Goal: Task Accomplishment & Management: Complete application form

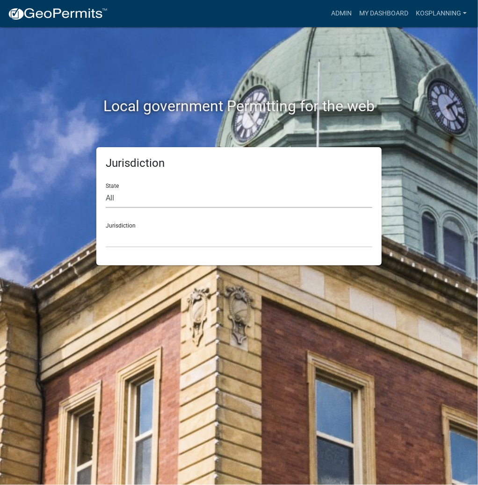
click at [180, 200] on select "All [US_STATE] [US_STATE] [US_STATE] [US_STATE] [US_STATE] [US_STATE] [US_STATE…" at bounding box center [239, 198] width 267 height 19
select select "[US_STATE]"
click at [106, 189] on select "All [US_STATE] [US_STATE] [US_STATE] [US_STATE] [US_STATE] [US_STATE] [US_STATE…" at bounding box center [239, 198] width 267 height 19
click at [149, 243] on select "City of [GEOGRAPHIC_DATA], [US_STATE] City of [GEOGRAPHIC_DATA], [US_STATE] Cit…" at bounding box center [239, 238] width 267 height 19
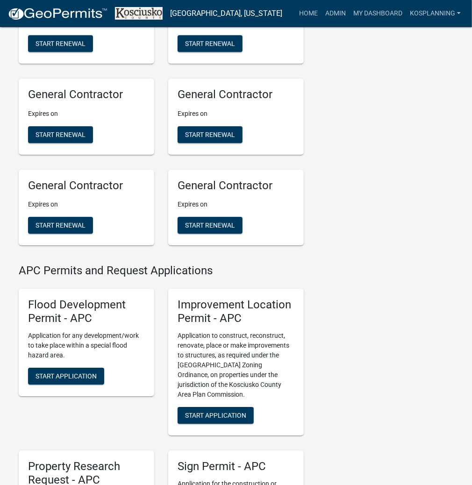
scroll to position [898, 0]
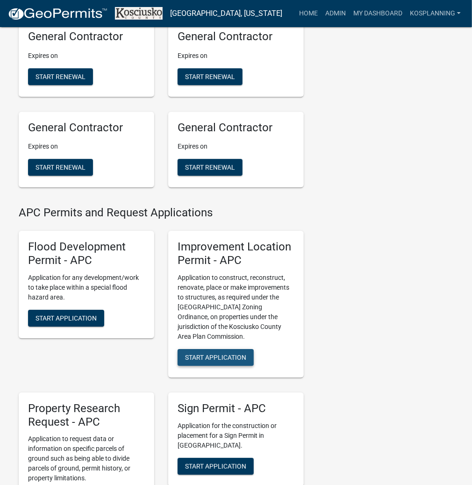
click at [224, 361] on span "Start Application" at bounding box center [215, 356] width 61 height 7
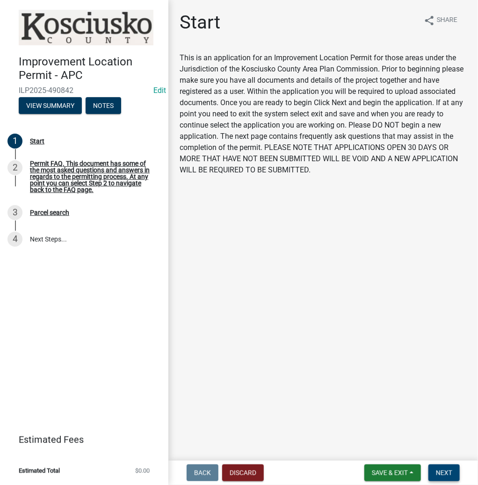
click at [438, 473] on span "Next" at bounding box center [444, 472] width 16 height 7
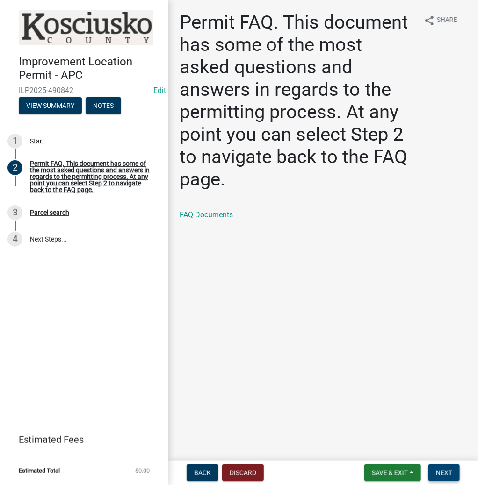
click at [449, 474] on span "Next" at bounding box center [444, 472] width 16 height 7
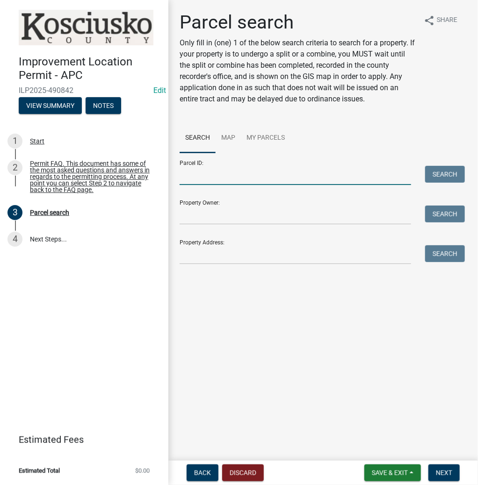
click at [258, 174] on input "Parcel ID:" at bounding box center [295, 175] width 231 height 19
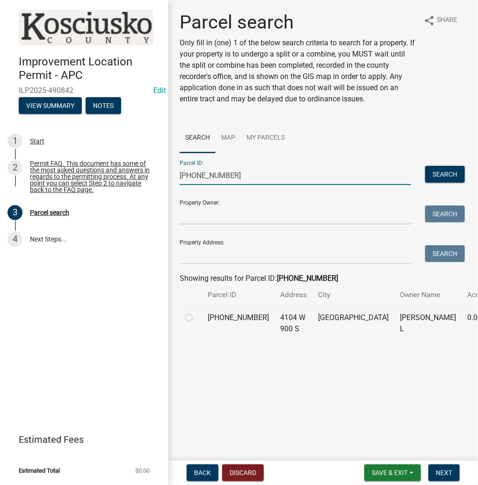
type input "[PHONE_NUMBER]"
click at [196, 312] on label at bounding box center [196, 312] width 0 height 0
click at [196, 318] on input "radio" at bounding box center [199, 315] width 6 height 6
radio input "true"
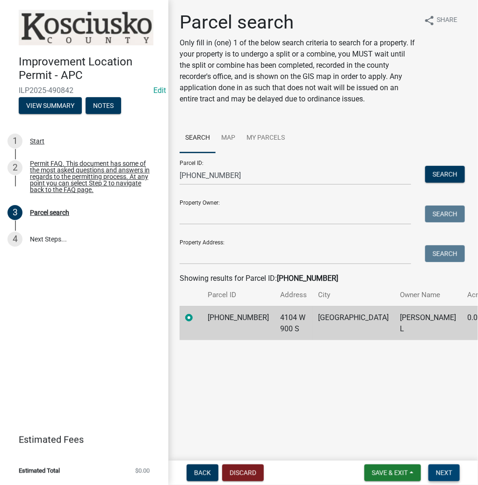
click at [438, 467] on button "Next" at bounding box center [443, 473] width 31 height 17
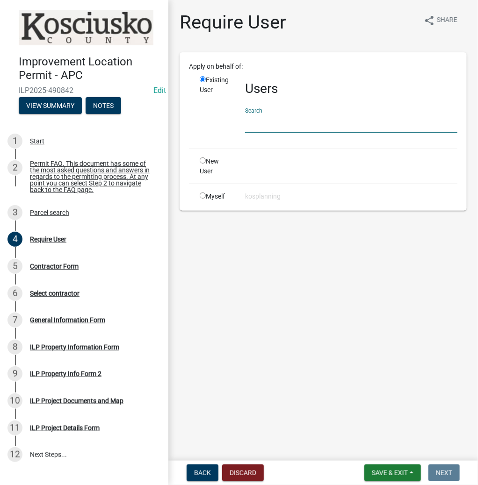
click at [314, 122] on input "text" at bounding box center [351, 123] width 212 height 19
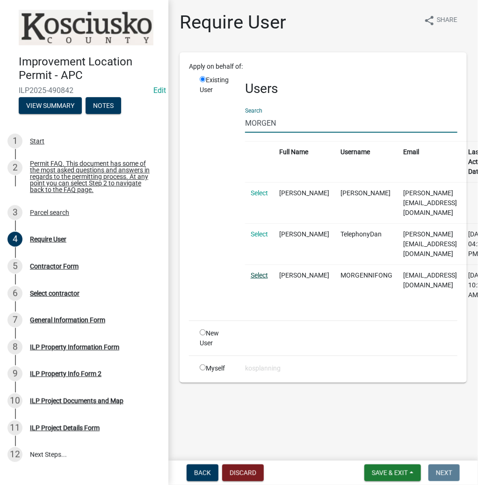
type input "MORGEN"
click at [255, 272] on link "Select" at bounding box center [259, 275] width 17 height 7
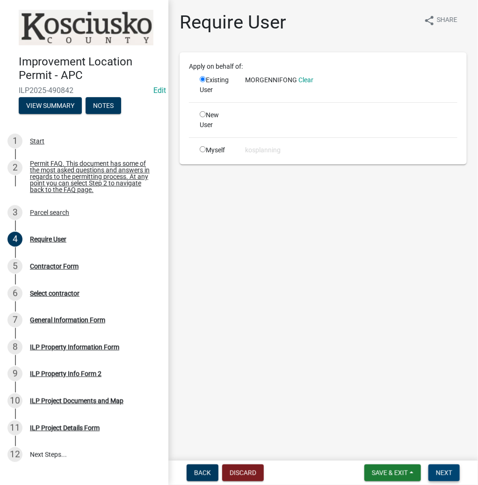
click at [441, 470] on span "Next" at bounding box center [444, 472] width 16 height 7
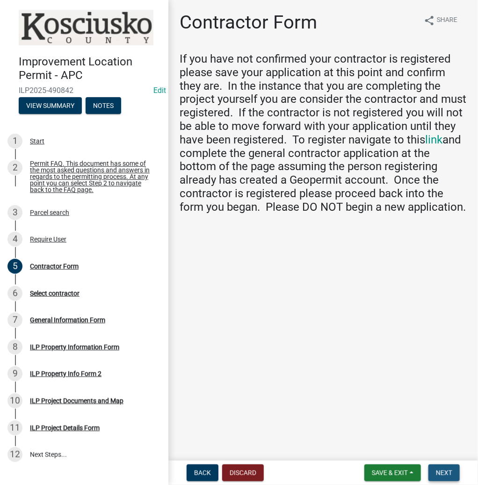
click at [431, 468] on button "Next" at bounding box center [443, 473] width 31 height 17
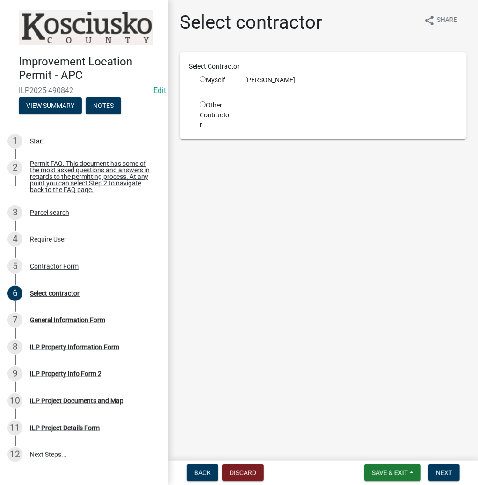
click at [203, 79] on input "radio" at bounding box center [203, 79] width 6 height 6
radio input "true"
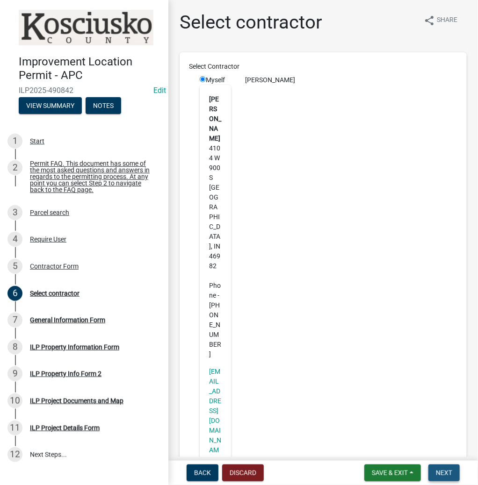
click at [440, 475] on span "Next" at bounding box center [444, 472] width 16 height 7
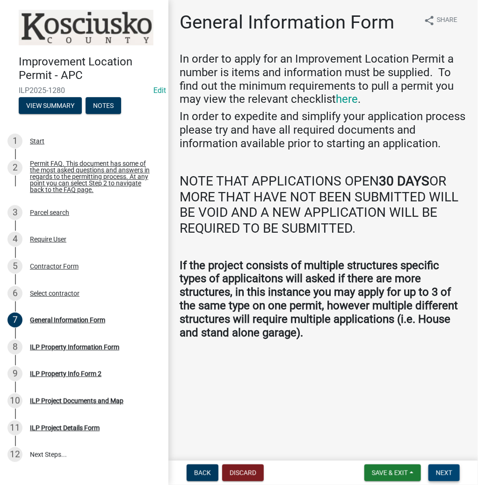
drag, startPoint x: 448, startPoint y: 472, endPoint x: 443, endPoint y: 465, distance: 8.7
click at [447, 472] on span "Next" at bounding box center [444, 472] width 16 height 7
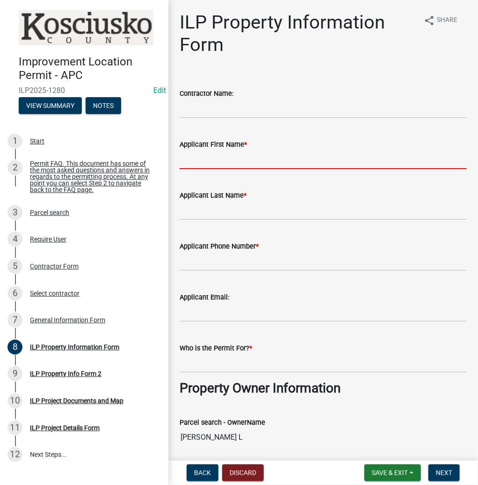
click at [283, 153] on input "Applicant First Name *" at bounding box center [323, 159] width 287 height 19
type input "MORGEN"
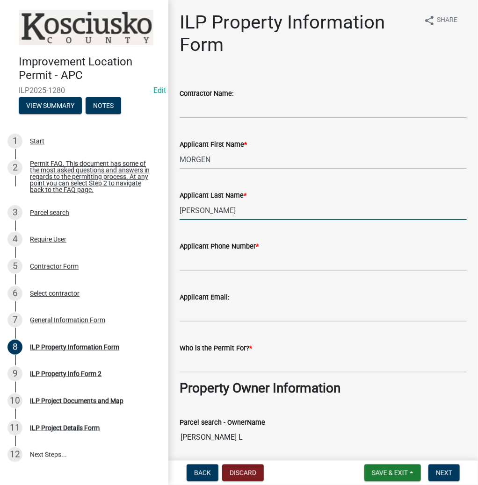
type input "[PERSON_NAME]"
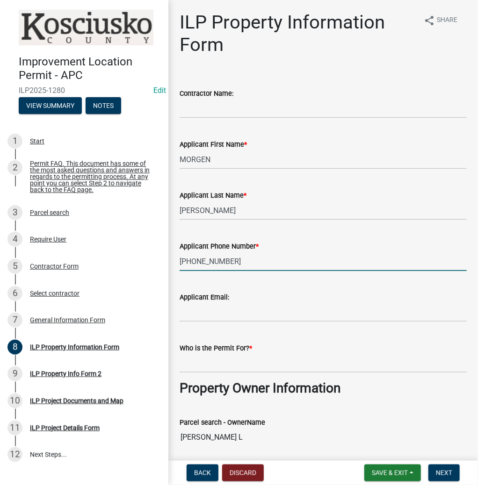
type input "[PHONE_NUMBER]"
click at [266, 363] on input "Who is the Permit For? *" at bounding box center [323, 363] width 287 height 19
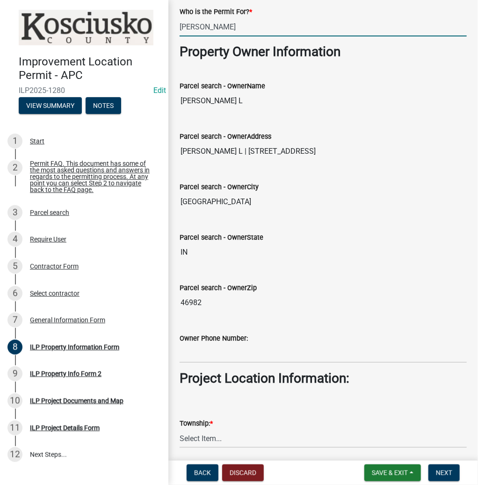
scroll to position [449, 0]
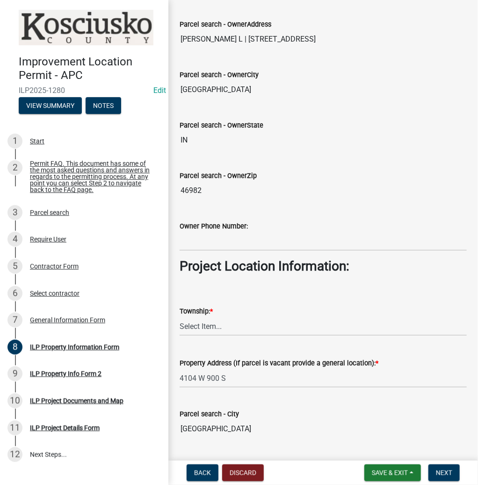
type input "[PERSON_NAME]"
click at [239, 331] on select "Select Item... [PERSON_NAME] - Elkhart Co Clay Etna [GEOGRAPHIC_DATA][PERSON_NA…" at bounding box center [323, 326] width 287 height 19
click at [180, 317] on select "Select Item... [PERSON_NAME] - Elkhart Co Clay Etna [GEOGRAPHIC_DATA][PERSON_NA…" at bounding box center [323, 326] width 287 height 19
select select "6767052d-73c5-45b7-afaf-b7f308d8ed50"
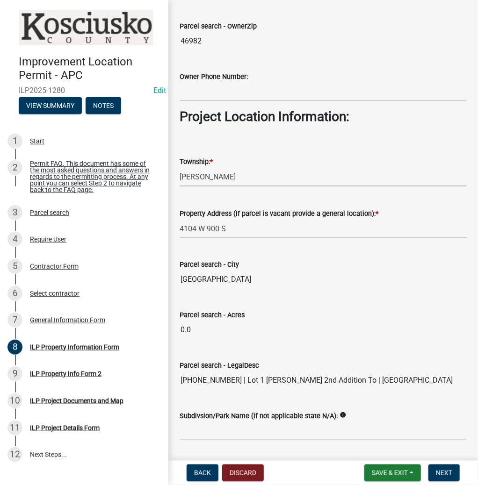
scroll to position [676, 0]
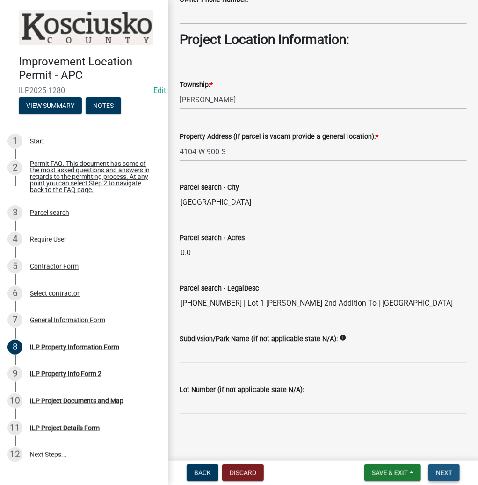
click at [437, 473] on span "Next" at bounding box center [444, 472] width 16 height 7
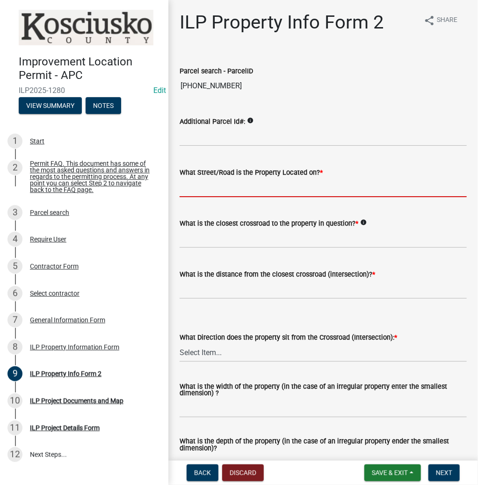
click at [245, 193] on input "What Street/Road is the Property Located on? *" at bounding box center [323, 187] width 287 height 19
type input "900 S"
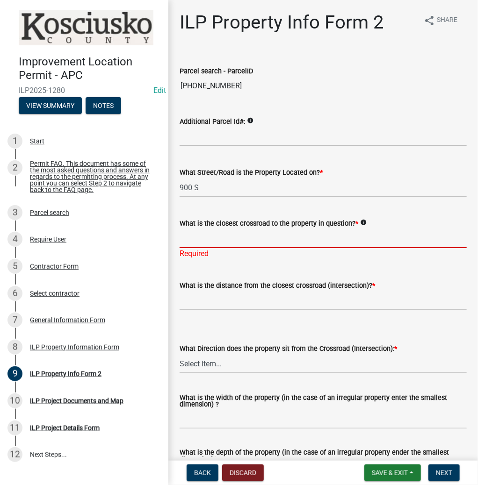
click at [230, 240] on input "What is the closest crossroad to the property in question? *" at bounding box center [323, 238] width 287 height 19
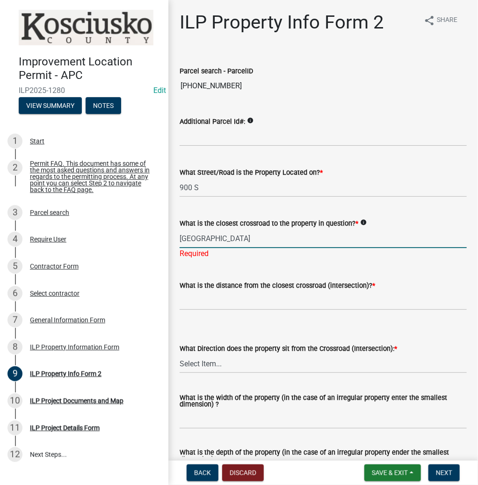
type input "[GEOGRAPHIC_DATA]"
drag, startPoint x: 215, startPoint y: 303, endPoint x: 210, endPoint y: 304, distance: 4.9
click at [215, 303] on wm-data-entity-input "What is the distance from the closest crossroad (intersection)? *" at bounding box center [323, 293] width 287 height 52
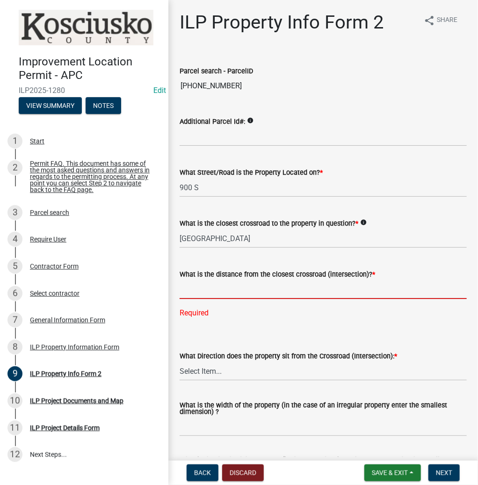
click at [299, 288] on input "text" at bounding box center [323, 289] width 287 height 19
type input "275"
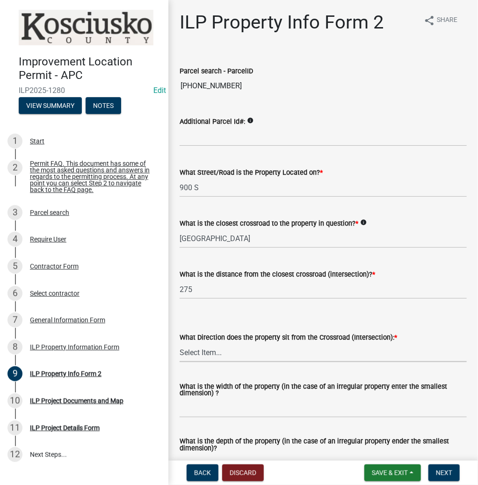
click at [193, 351] on select "Select Item... N NE NW S SE SW E W" at bounding box center [323, 352] width 287 height 19
click at [180, 343] on select "Select Item... N NE NW S SE SW E W" at bounding box center [323, 352] width 287 height 19
select select "7b11be74-d7bb-4878-8b50-4ecdc0000cbf"
click at [219, 407] on input "What is the width of the property (in the case of an irregular property enter t…" at bounding box center [323, 408] width 287 height 19
type input "200"
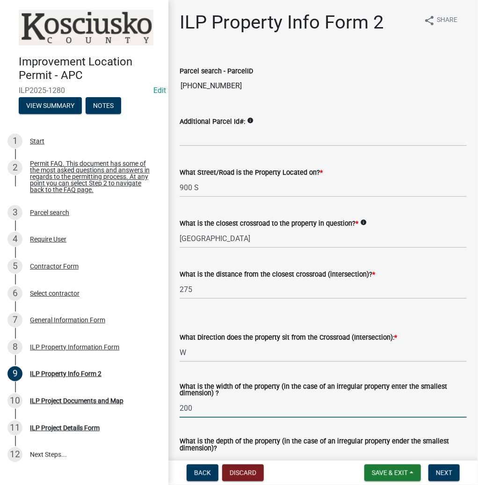
scroll to position [16, 0]
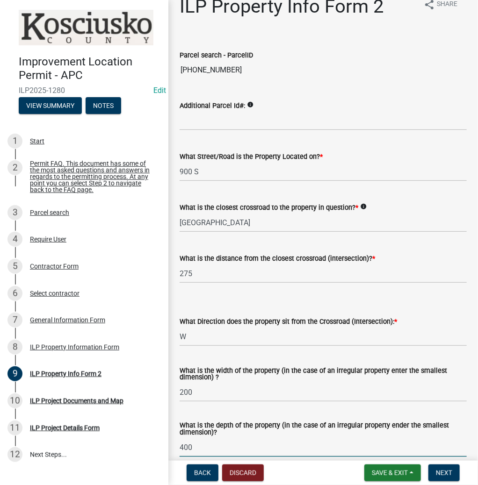
type input "400"
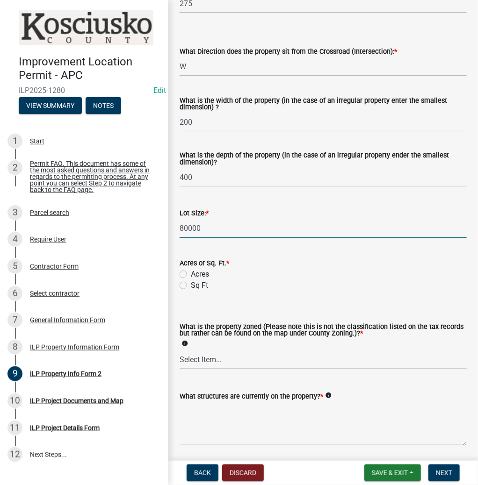
type input "80000"
click at [191, 285] on label "Sq Ft" at bounding box center [199, 285] width 17 height 11
click at [191, 285] on input "Sq Ft" at bounding box center [194, 283] width 6 height 6
radio input "true"
click at [216, 360] on select "Select Item... Agricultural Agricultural 2 Commercial Environmental Industrial …" at bounding box center [323, 359] width 287 height 19
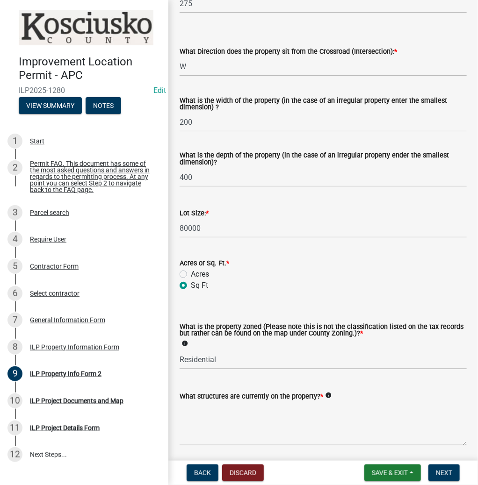
click at [180, 351] on select "Select Item... Agricultural Agricultural 2 Commercial Environmental Industrial …" at bounding box center [323, 359] width 287 height 19
select select "1146270b-2111-4e23-bf7f-74ce85cf7041"
click at [221, 419] on textarea "What structures are currently on the property? *" at bounding box center [323, 424] width 287 height 44
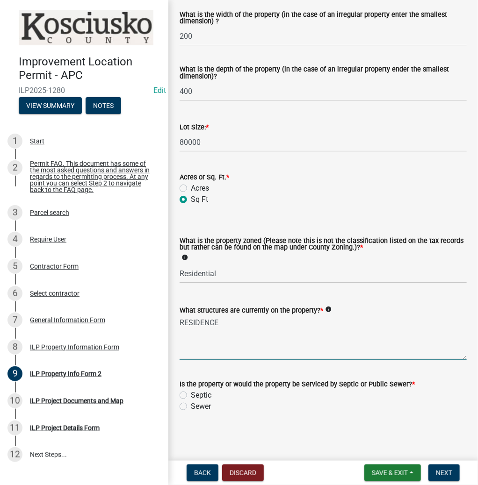
scroll to position [373, 0]
type textarea "RESIDENCE"
click at [191, 394] on label "Septic" at bounding box center [201, 395] width 21 height 11
click at [191, 394] on input "Septic" at bounding box center [194, 393] width 6 height 6
radio input "true"
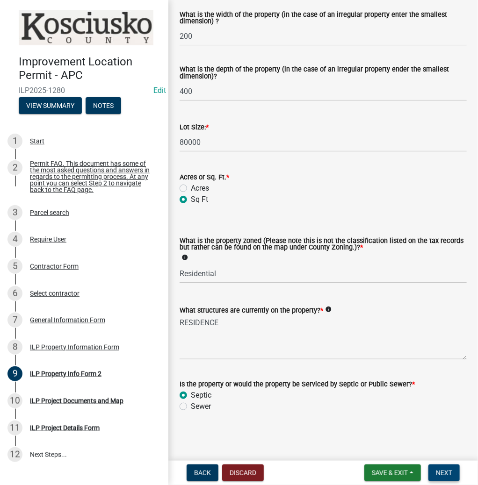
drag, startPoint x: 441, startPoint y: 470, endPoint x: 430, endPoint y: 463, distance: 13.5
click at [441, 470] on span "Next" at bounding box center [444, 472] width 16 height 7
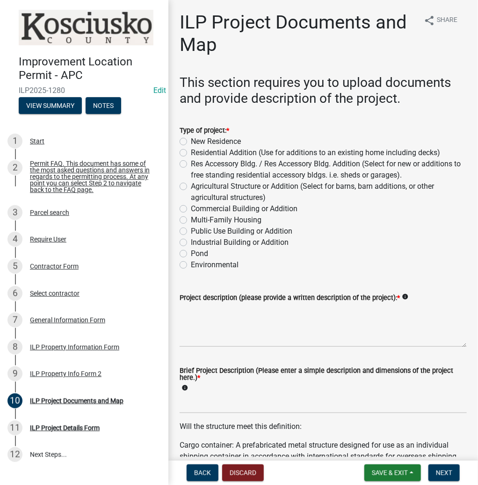
click at [191, 163] on label "Res Accessory Bldg. / Res Accessory Bldg. Addition (Select for new or additions…" at bounding box center [329, 170] width 276 height 22
click at [191, 163] on input "Res Accessory Bldg. / Res Accessory Bldg. Addition (Select for new or additions…" at bounding box center [194, 162] width 6 height 6
radio input "true"
click at [236, 320] on textarea "Project description (please provide a written description of the project): *" at bounding box center [323, 325] width 287 height 44
type textarea "10X20 SHED"
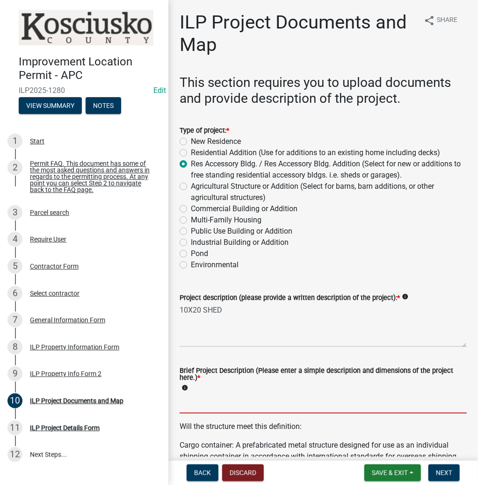
click at [226, 407] on input "Brief Project Description (Please enter a simple description and dimensions of …" at bounding box center [323, 404] width 287 height 19
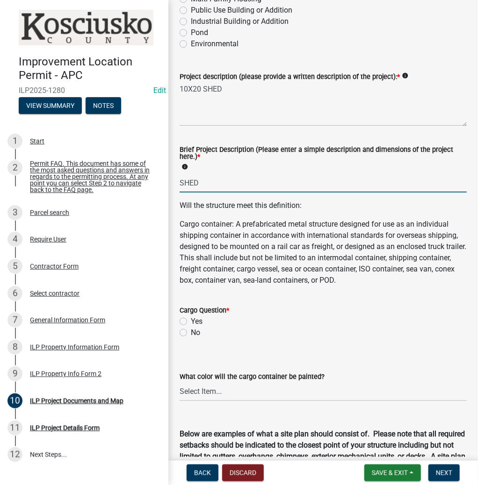
scroll to position [224, 0]
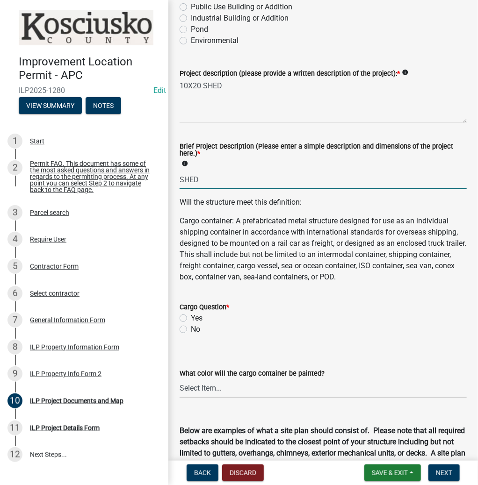
type input "SHED"
click at [191, 330] on label "No" at bounding box center [195, 329] width 9 height 11
click at [191, 330] on input "No" at bounding box center [194, 327] width 6 height 6
radio input "true"
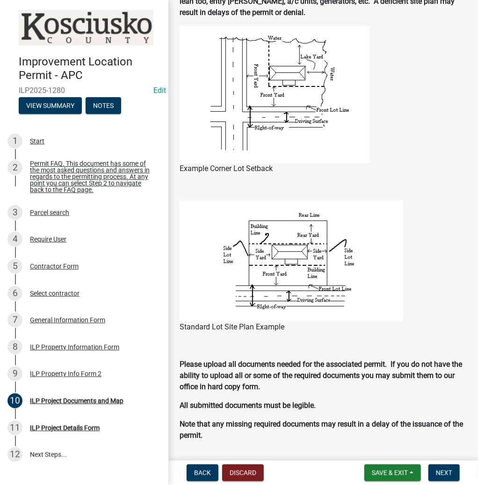
scroll to position [748, 0]
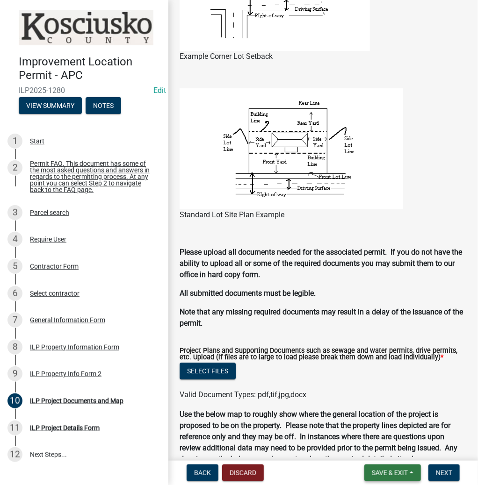
click at [376, 474] on span "Save & Exit" at bounding box center [390, 472] width 36 height 7
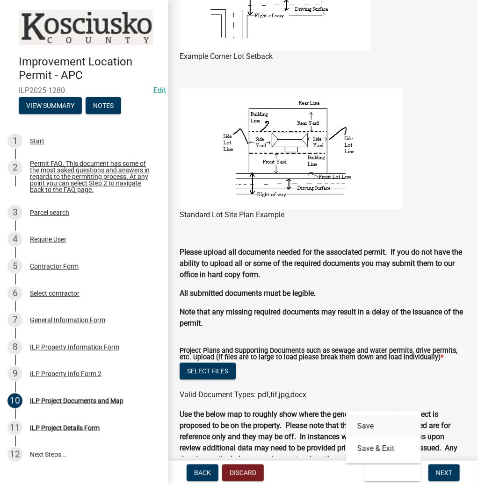
click at [362, 429] on button "Save" at bounding box center [383, 426] width 75 height 22
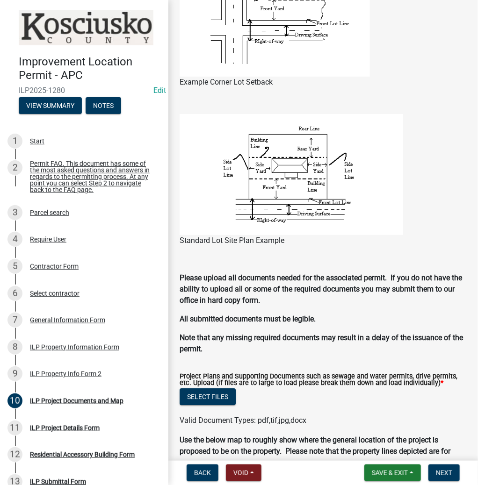
scroll to position [898, 0]
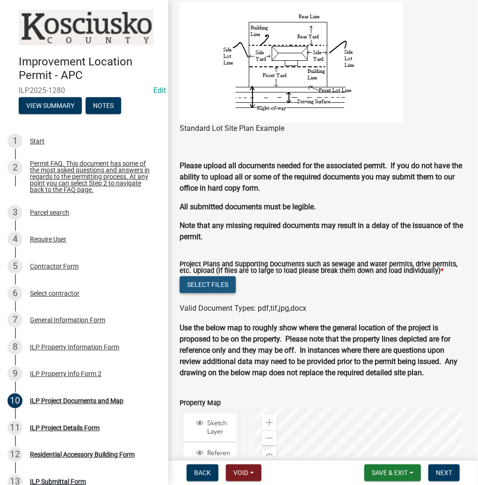
click at [196, 286] on button "Select files" at bounding box center [208, 284] width 56 height 17
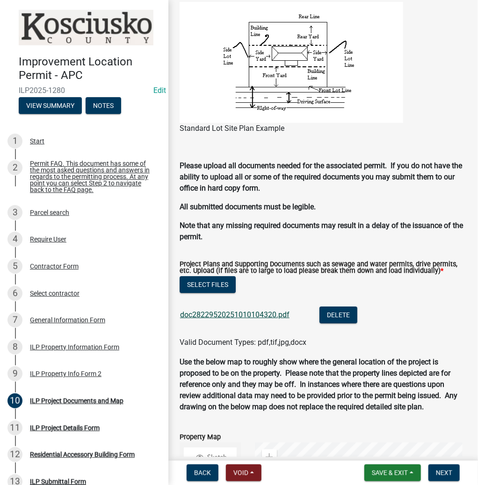
click at [236, 315] on link "doc28229520251010104320.pdf" at bounding box center [234, 314] width 109 height 9
click at [218, 282] on button "Select files" at bounding box center [208, 284] width 56 height 17
click at [437, 466] on button "Next" at bounding box center [443, 473] width 31 height 17
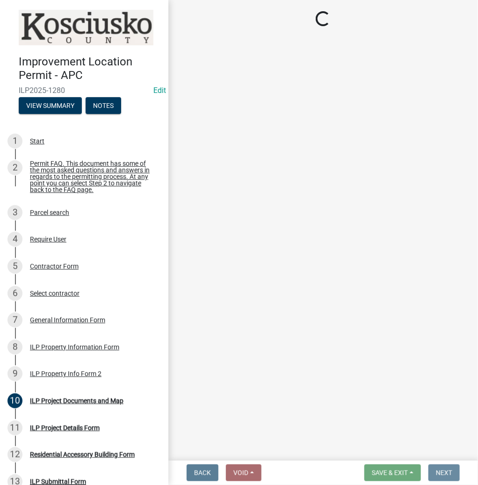
scroll to position [0, 0]
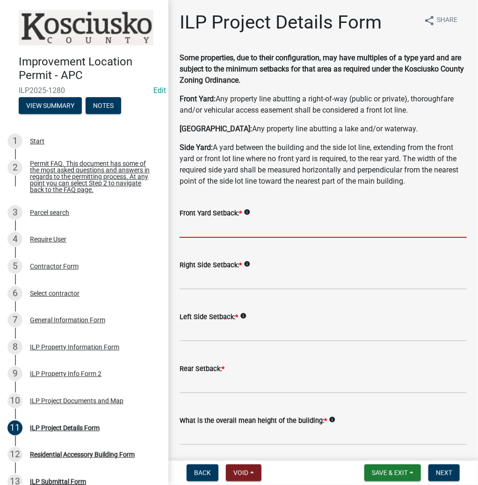
click at [271, 229] on input "text" at bounding box center [323, 228] width 287 height 19
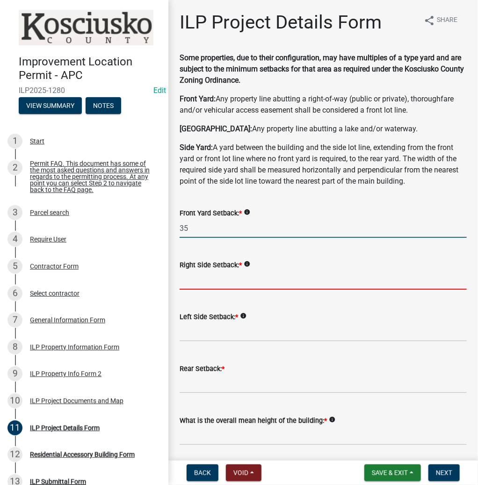
type input "35.0"
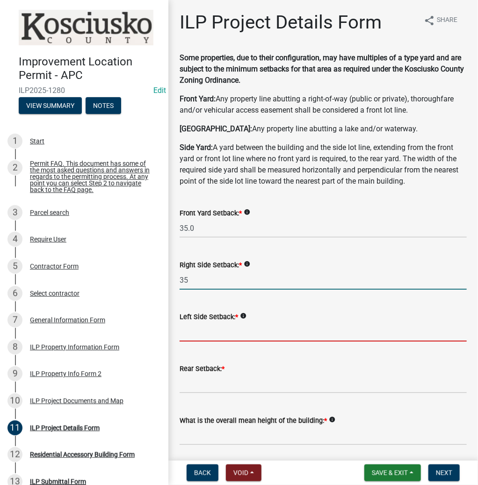
type input "35.0"
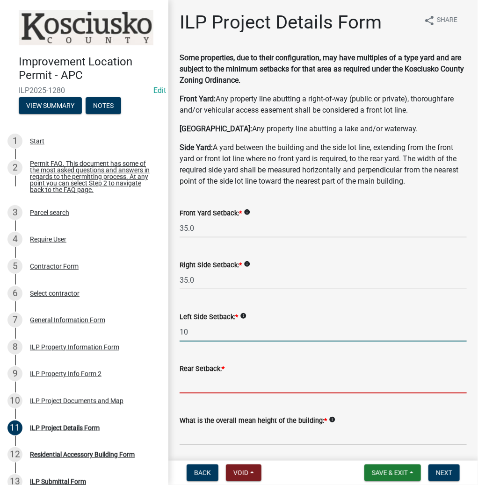
type input "10.0"
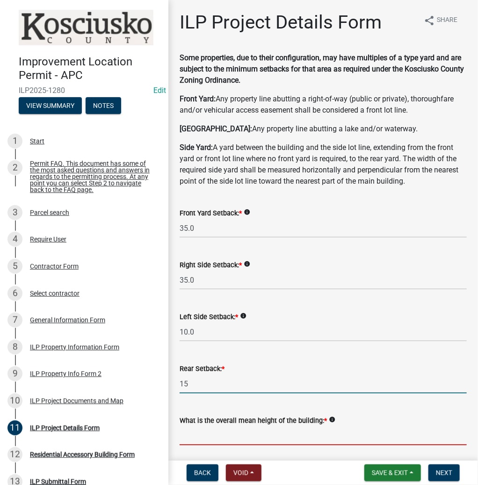
type input "15.0"
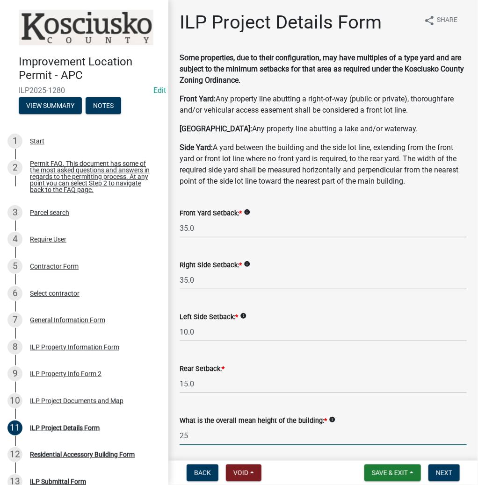
type input "25.0"
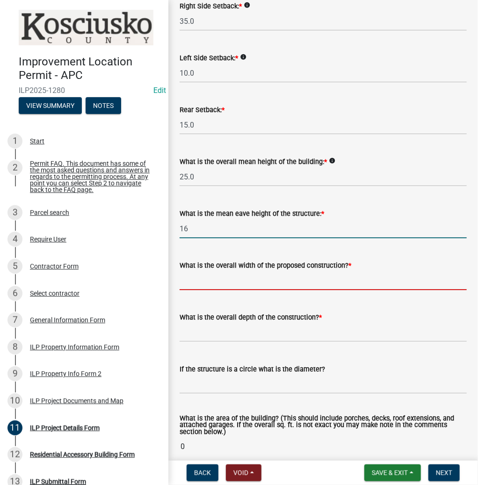
type input "16.0"
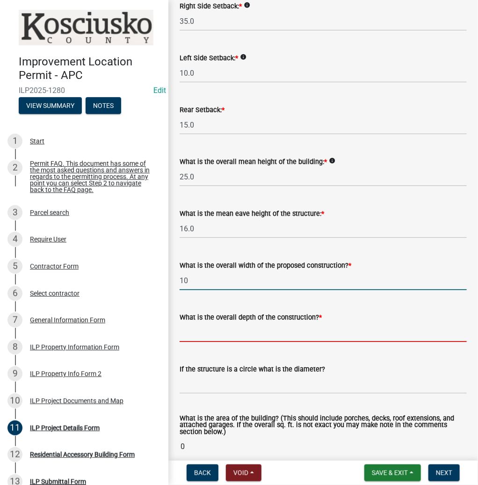
type input "10.00"
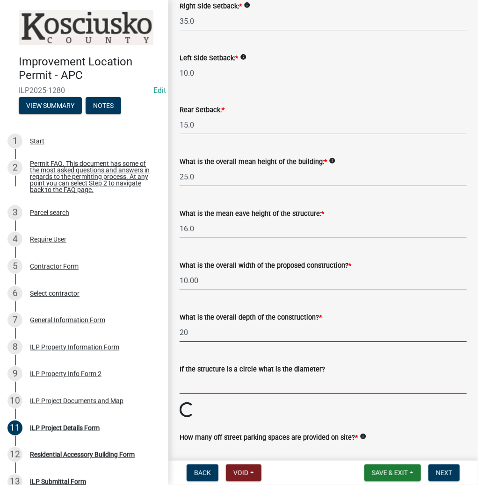
type input "20.00"
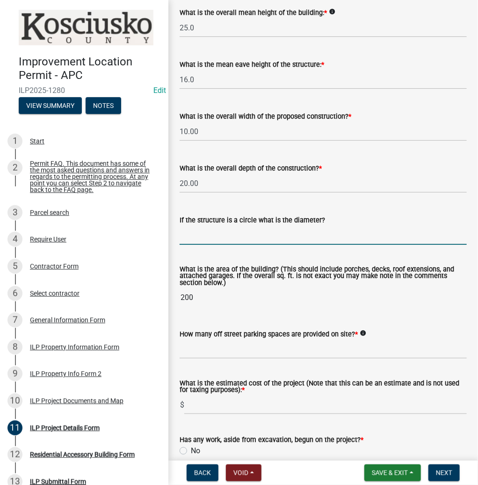
scroll to position [409, 0]
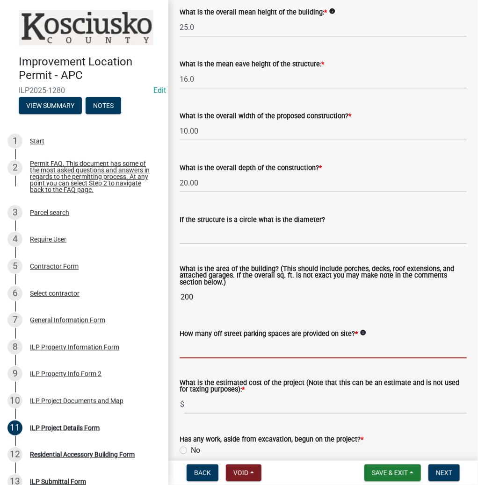
click at [224, 353] on input "text" at bounding box center [323, 348] width 287 height 19
type input "2"
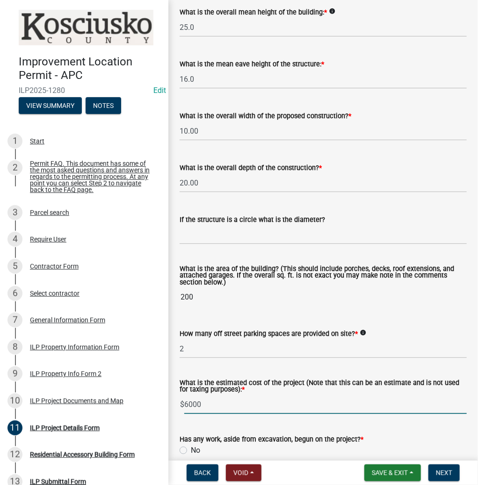
type input "6000"
click at [179, 450] on div "Has any work, aside from excavation, begun on the project? * No Yes Required" at bounding box center [323, 455] width 301 height 65
click at [191, 450] on label "No" at bounding box center [195, 450] width 9 height 11
click at [191, 450] on input "No" at bounding box center [194, 448] width 6 height 6
radio input "true"
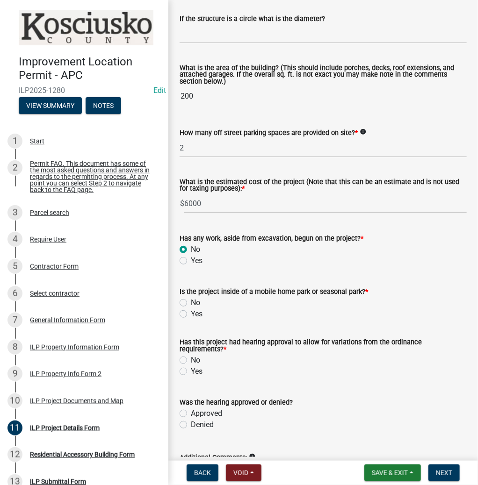
scroll to position [679, 0]
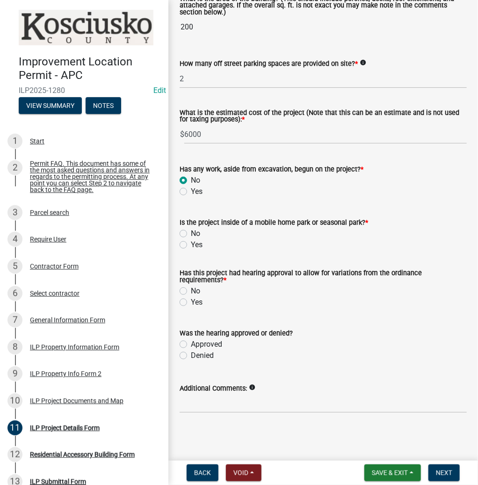
click at [191, 235] on label "No" at bounding box center [195, 233] width 9 height 11
click at [191, 234] on input "No" at bounding box center [194, 231] width 6 height 6
radio input "true"
click at [191, 291] on label "No" at bounding box center [195, 291] width 9 height 11
click at [191, 291] on input "No" at bounding box center [194, 289] width 6 height 6
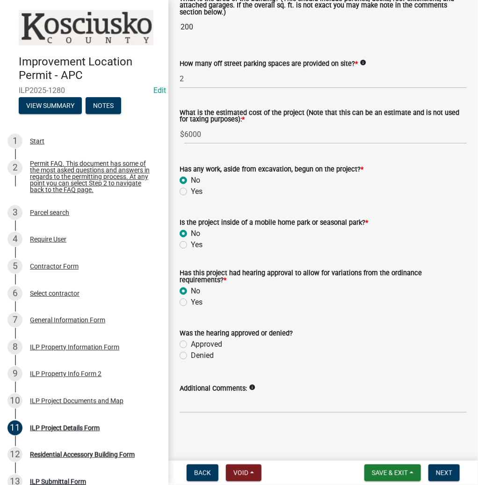
radio input "true"
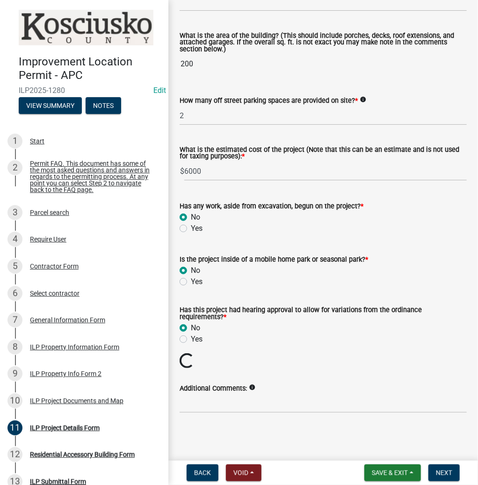
scroll to position [626, 0]
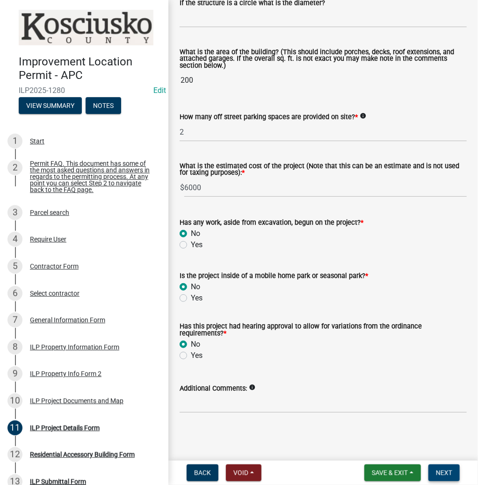
click at [447, 472] on span "Next" at bounding box center [444, 472] width 16 height 7
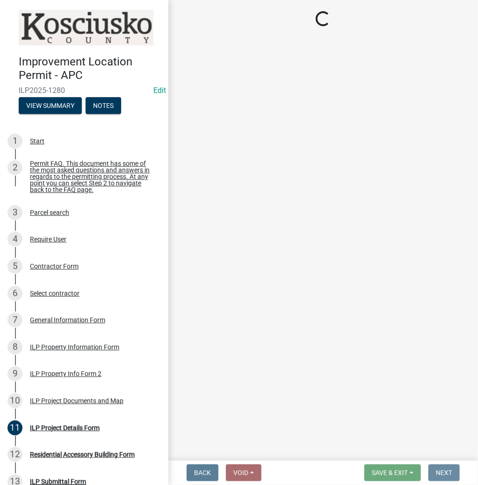
scroll to position [0, 0]
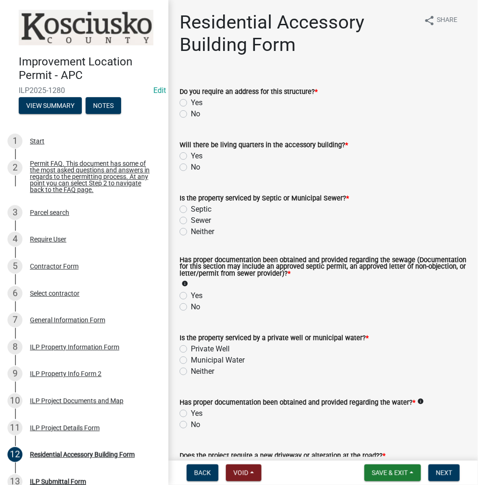
click at [191, 112] on label "No" at bounding box center [195, 113] width 9 height 11
click at [191, 112] on input "No" at bounding box center [194, 111] width 6 height 6
radio input "true"
click at [191, 166] on label "No" at bounding box center [195, 167] width 9 height 11
click at [191, 166] on input "No" at bounding box center [194, 165] width 6 height 6
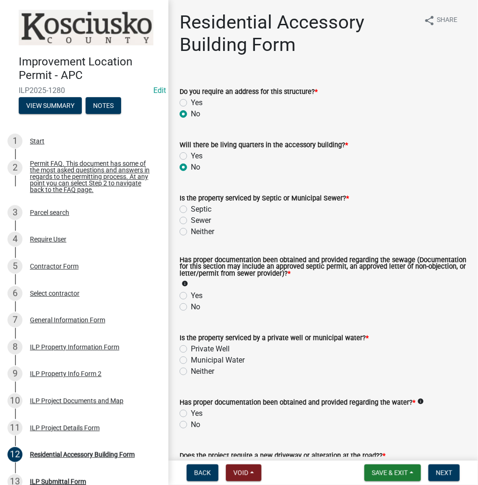
radio input "true"
click at [191, 206] on label "Septic" at bounding box center [201, 209] width 21 height 11
click at [191, 206] on input "Septic" at bounding box center [194, 207] width 6 height 6
radio input "true"
click at [191, 297] on label "Yes" at bounding box center [197, 295] width 12 height 11
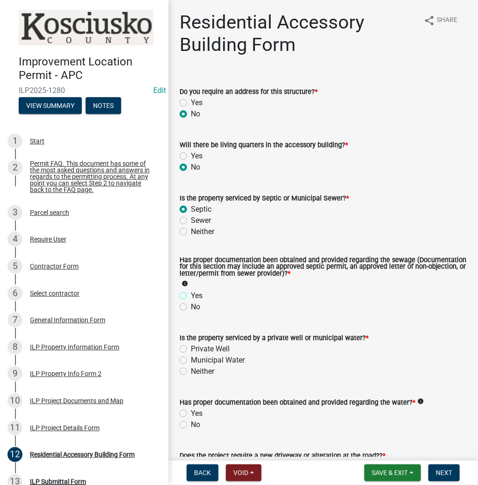
click at [191, 296] on input "Yes" at bounding box center [194, 293] width 6 height 6
radio input "true"
click at [191, 346] on label "Private Well" at bounding box center [210, 349] width 39 height 11
click at [191, 346] on input "Private Well" at bounding box center [194, 347] width 6 height 6
radio input "true"
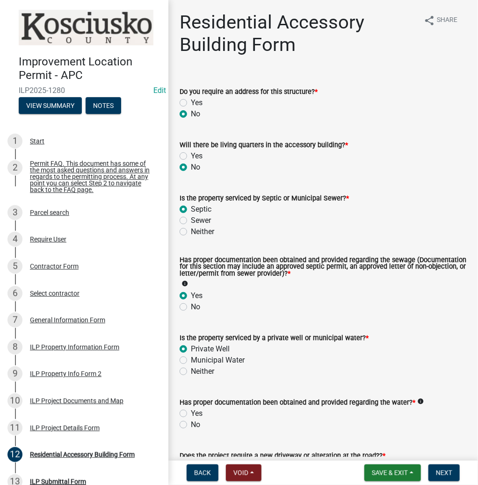
click at [191, 415] on label "Yes" at bounding box center [197, 413] width 12 height 11
click at [191, 414] on input "Yes" at bounding box center [194, 411] width 6 height 6
radio input "true"
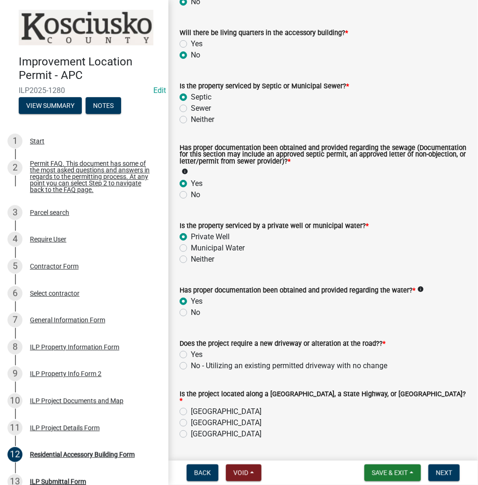
click at [191, 365] on label "No - Utilizing an existing permitted driveway with no change" at bounding box center [289, 365] width 196 height 11
click at [191, 365] on input "No - Utilizing an existing permitted driveway with no change" at bounding box center [194, 363] width 6 height 6
radio input "true"
click at [191, 411] on label "[GEOGRAPHIC_DATA]" at bounding box center [226, 411] width 71 height 11
click at [191, 411] on input "[GEOGRAPHIC_DATA]" at bounding box center [194, 409] width 6 height 6
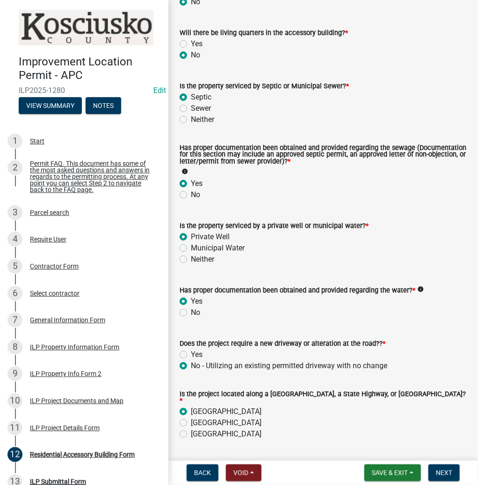
radio input "true"
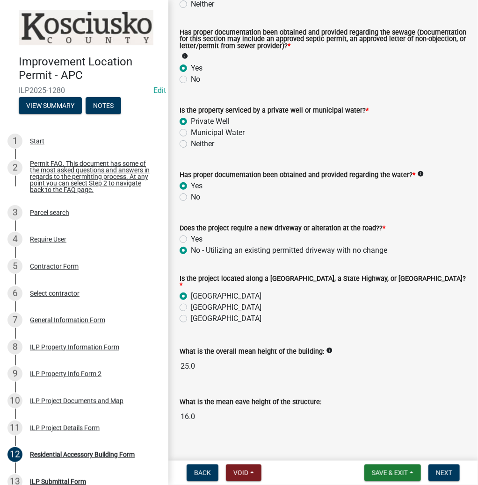
scroll to position [237, 0]
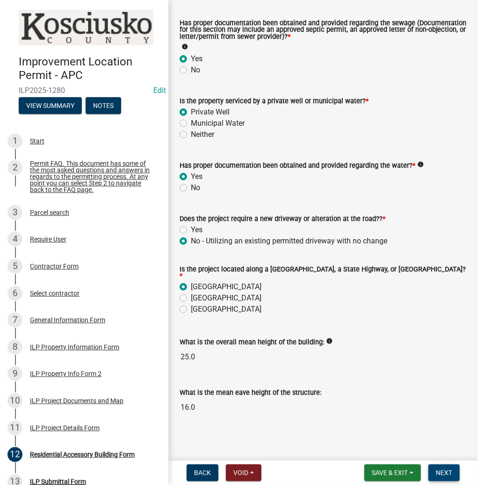
click at [436, 472] on span "Next" at bounding box center [444, 472] width 16 height 7
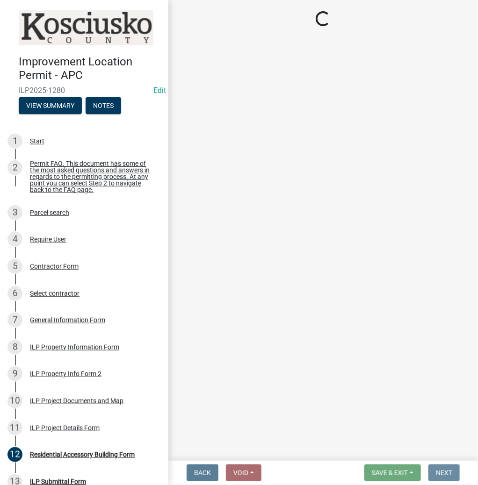
scroll to position [0, 0]
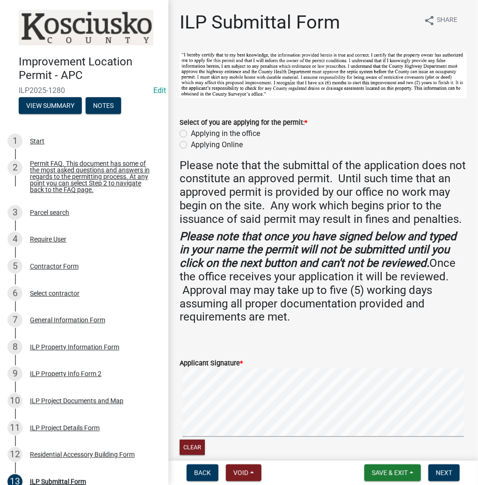
click at [191, 131] on label "Applying in the office" at bounding box center [225, 133] width 69 height 11
click at [191, 131] on input "Applying in the office" at bounding box center [194, 131] width 6 height 6
radio input "true"
click at [342, 370] on form "Applicant Signature * Clear" at bounding box center [323, 401] width 287 height 111
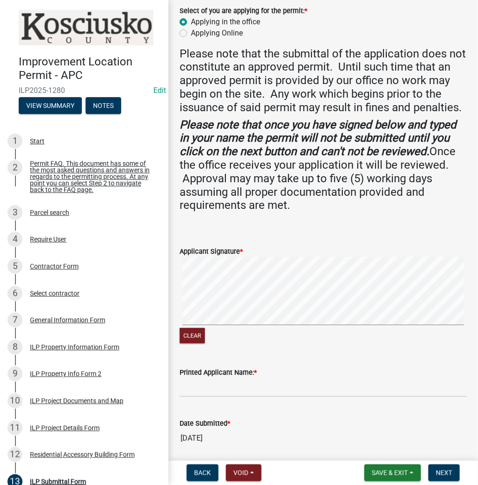
scroll to position [112, 0]
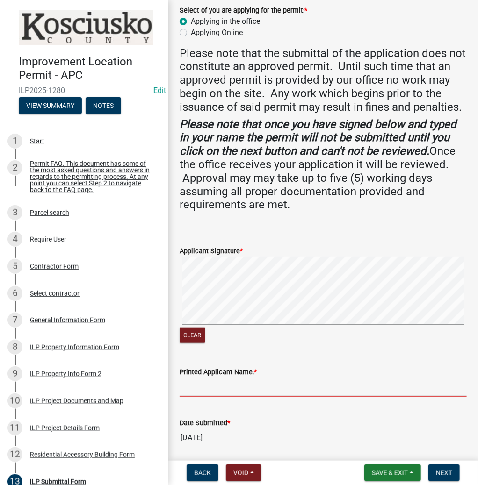
click at [267, 397] on input "Printed Applicant Name: *" at bounding box center [323, 387] width 287 height 19
type input "[PERSON_NAME]"
click at [441, 468] on button "Next" at bounding box center [443, 473] width 31 height 17
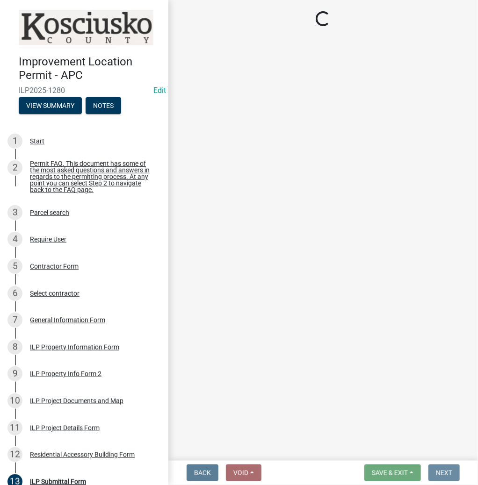
scroll to position [0, 0]
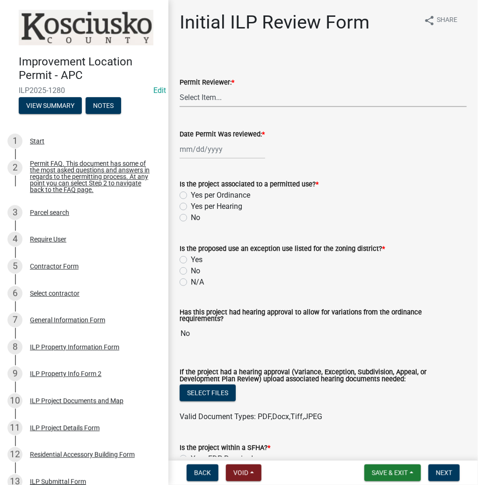
click at [231, 96] on select "Select Item... MMS LT AT CS [PERSON_NAME]" at bounding box center [323, 97] width 287 height 19
click at [180, 88] on select "Select Item... MMS LT AT CS [PERSON_NAME]" at bounding box center [323, 97] width 287 height 19
select select "d95389f4-ab5a-4603-9826-29cf73316391"
click at [219, 152] on div at bounding box center [223, 149] width 86 height 19
select select "10"
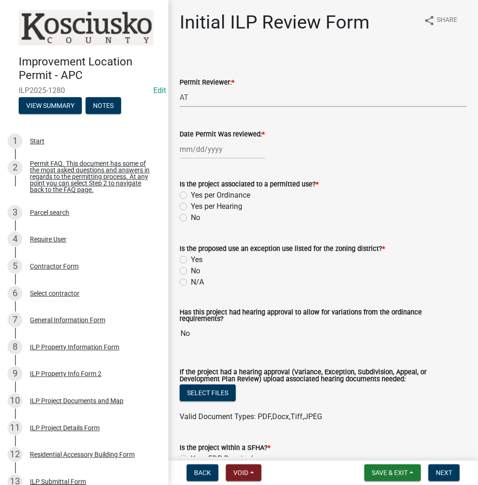
select select "2025"
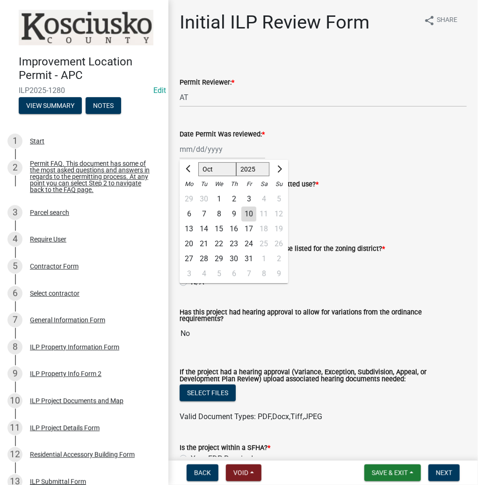
click at [248, 215] on div "10" at bounding box center [248, 214] width 15 height 15
type input "[DATE]"
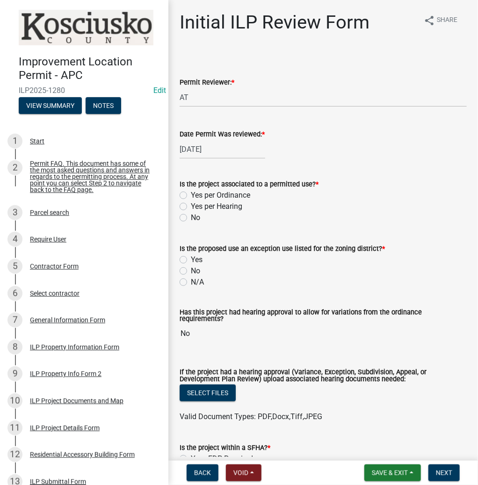
click at [191, 194] on label "Yes per Ordinance" at bounding box center [220, 195] width 59 height 11
click at [191, 194] on input "Yes per Ordinance" at bounding box center [194, 193] width 6 height 6
radio input "true"
click at [191, 279] on label "N/A" at bounding box center [197, 282] width 13 height 11
click at [191, 279] on input "N/A" at bounding box center [194, 280] width 6 height 6
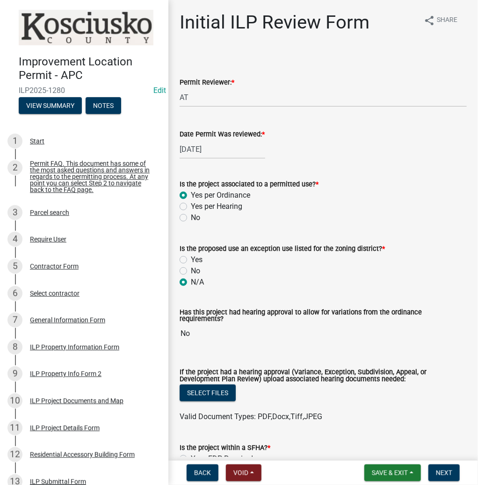
radio input "true"
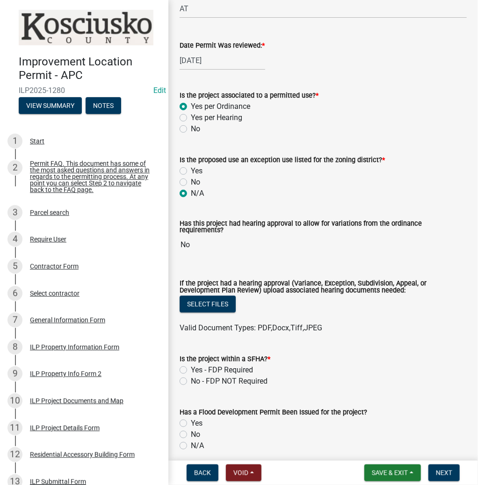
scroll to position [112, 0]
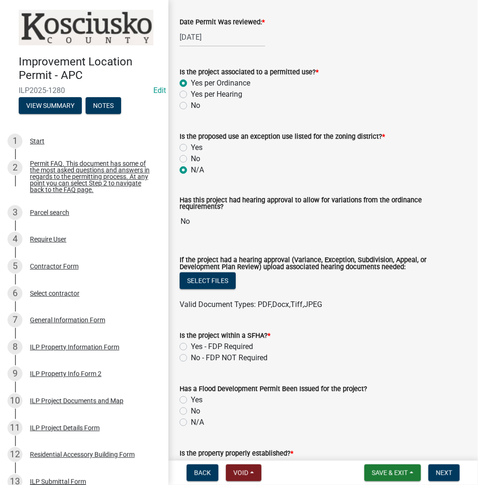
click at [191, 353] on label "No - FDP NOT Required" at bounding box center [229, 358] width 77 height 11
click at [191, 353] on input "No - FDP NOT Required" at bounding box center [194, 356] width 6 height 6
radio input "true"
click at [191, 395] on label "Yes" at bounding box center [197, 400] width 12 height 11
click at [191, 395] on input "Yes" at bounding box center [194, 398] width 6 height 6
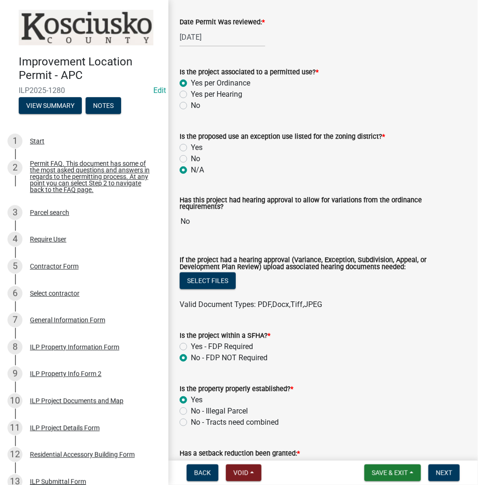
radio input "true"
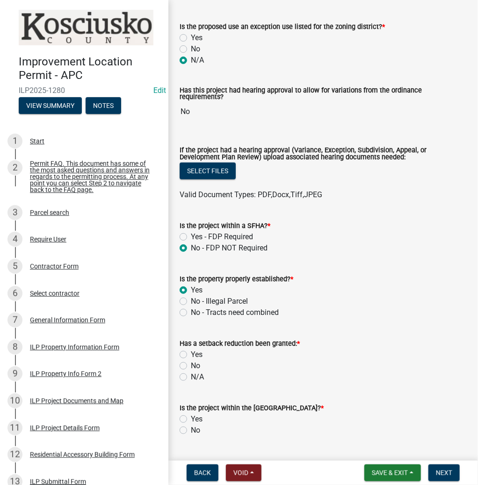
scroll to position [224, 0]
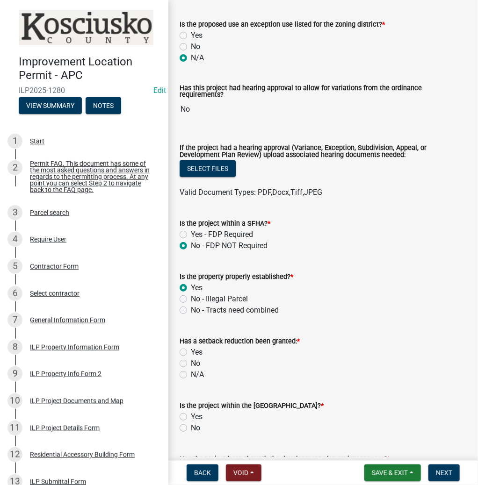
click at [187, 361] on div "No" at bounding box center [323, 363] width 287 height 11
click at [191, 360] on label "No" at bounding box center [195, 363] width 9 height 11
click at [191, 360] on input "No" at bounding box center [194, 361] width 6 height 6
radio input "true"
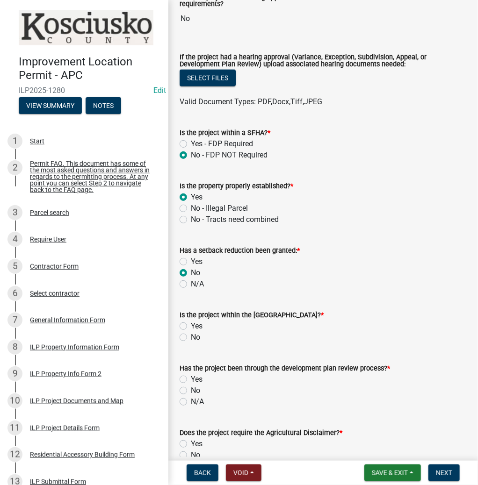
scroll to position [337, 0]
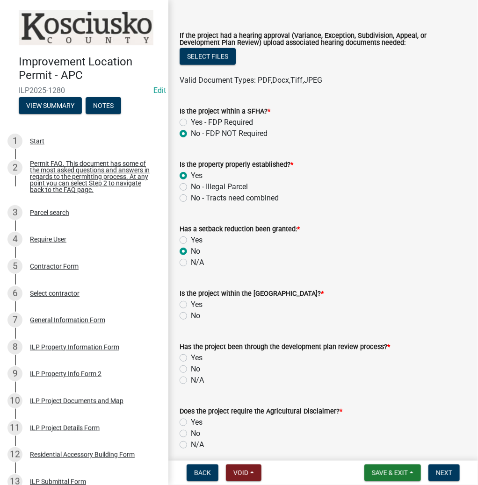
click at [191, 311] on label "No" at bounding box center [195, 315] width 9 height 11
click at [191, 311] on input "No" at bounding box center [194, 313] width 6 height 6
radio input "true"
click at [191, 377] on label "N/A" at bounding box center [197, 380] width 13 height 11
click at [191, 377] on input "N/A" at bounding box center [194, 378] width 6 height 6
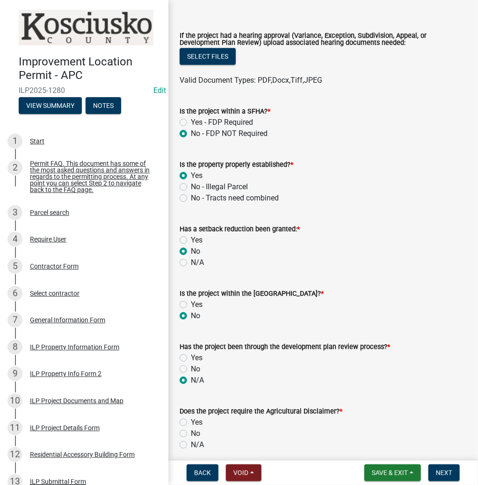
radio input "true"
click at [191, 428] on label "No" at bounding box center [195, 433] width 9 height 11
click at [191, 428] on input "No" at bounding box center [194, 431] width 6 height 6
radio input "true"
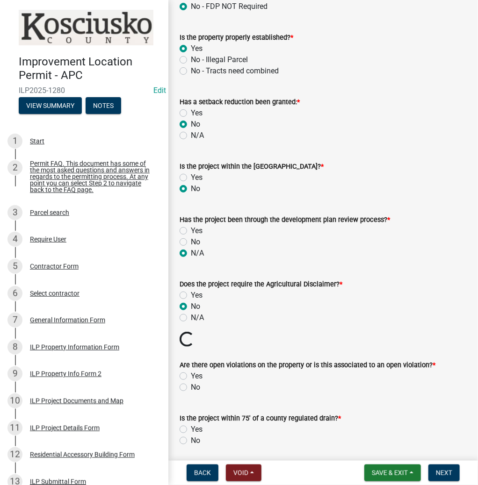
scroll to position [486, 0]
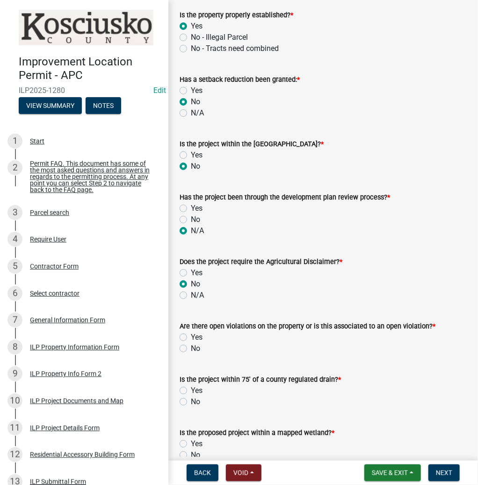
click at [191, 345] on label "No" at bounding box center [195, 348] width 9 height 11
click at [191, 345] on input "No" at bounding box center [194, 346] width 6 height 6
radio input "true"
click at [191, 400] on label "No" at bounding box center [195, 401] width 9 height 11
click at [191, 400] on input "No" at bounding box center [194, 399] width 6 height 6
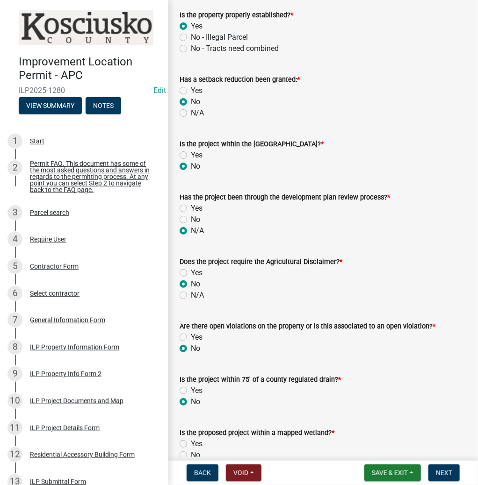
radio input "true"
click at [191, 450] on label "No" at bounding box center [195, 455] width 9 height 11
click at [191, 450] on input "No" at bounding box center [194, 453] width 6 height 6
radio input "true"
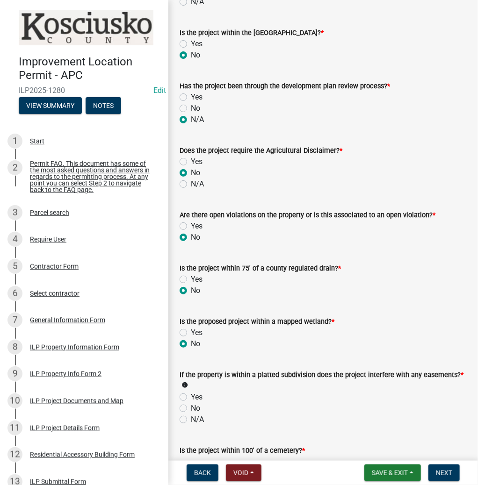
scroll to position [598, 0]
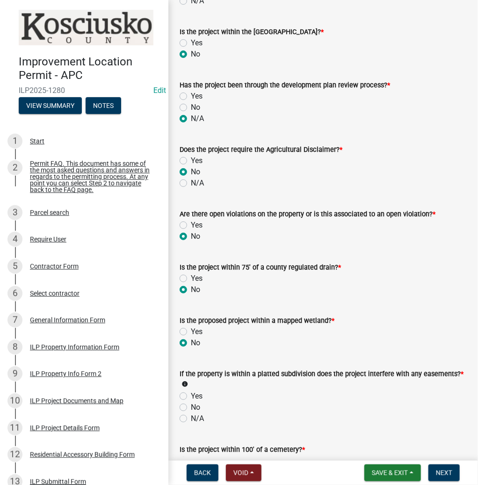
click at [191, 414] on label "N/A" at bounding box center [197, 418] width 13 height 11
click at [191, 414] on input "N/A" at bounding box center [194, 416] width 6 height 6
radio input "true"
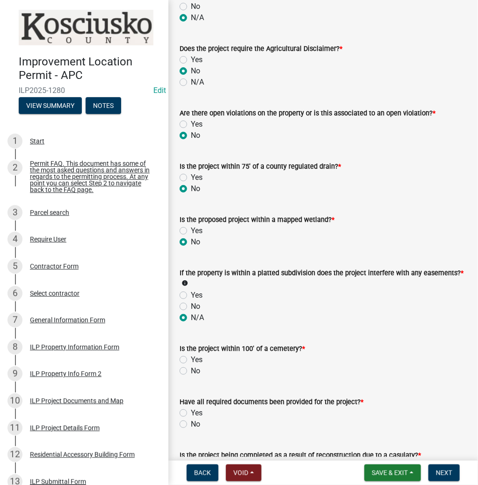
scroll to position [711, 0]
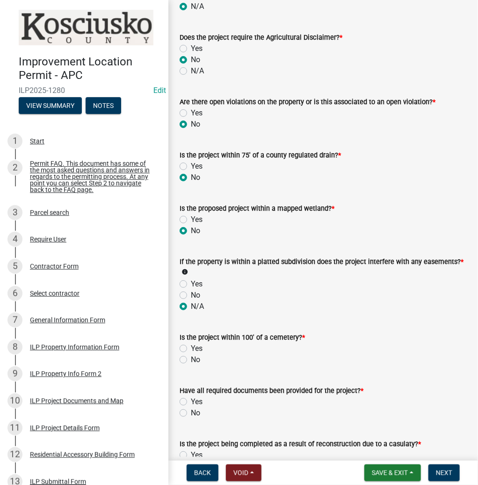
click at [191, 355] on label "No" at bounding box center [195, 359] width 9 height 11
click at [191, 355] on input "No" at bounding box center [194, 357] width 6 height 6
radio input "true"
click at [191, 399] on label "Yes" at bounding box center [197, 401] width 12 height 11
click at [191, 399] on input "Yes" at bounding box center [194, 399] width 6 height 6
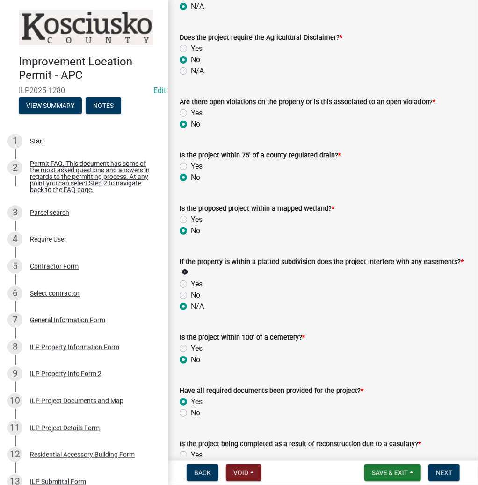
radio input "true"
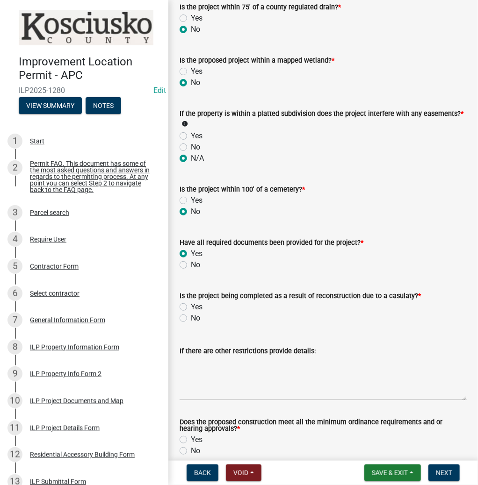
scroll to position [860, 0]
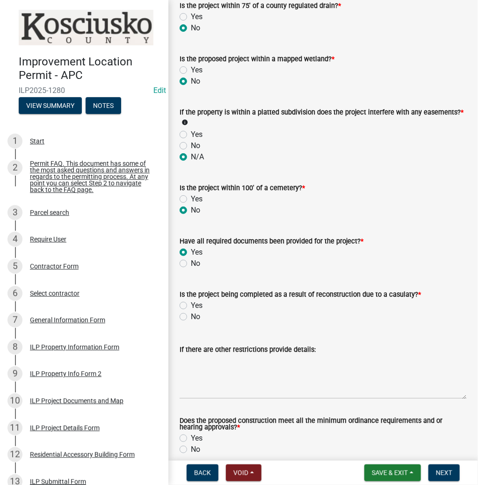
click at [191, 312] on label "No" at bounding box center [195, 316] width 9 height 11
click at [191, 312] on input "No" at bounding box center [194, 314] width 6 height 6
radio input "true"
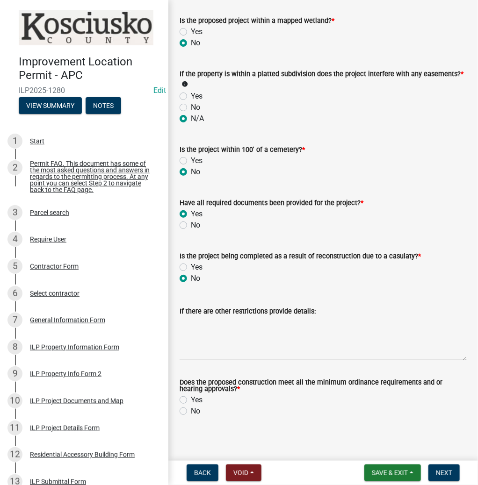
scroll to position [900, 0]
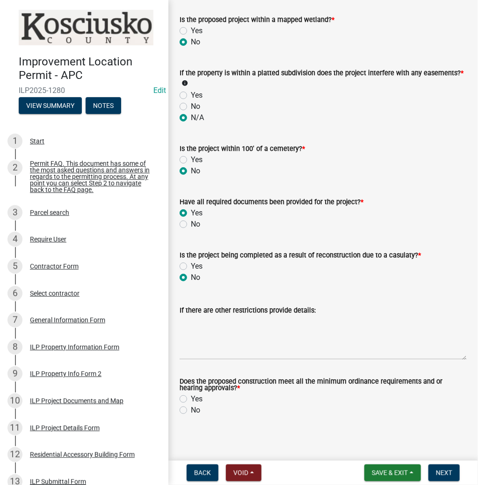
click at [191, 396] on label "Yes" at bounding box center [197, 399] width 12 height 11
click at [191, 396] on input "Yes" at bounding box center [194, 397] width 6 height 6
radio input "true"
click at [449, 472] on span "Next" at bounding box center [444, 472] width 16 height 7
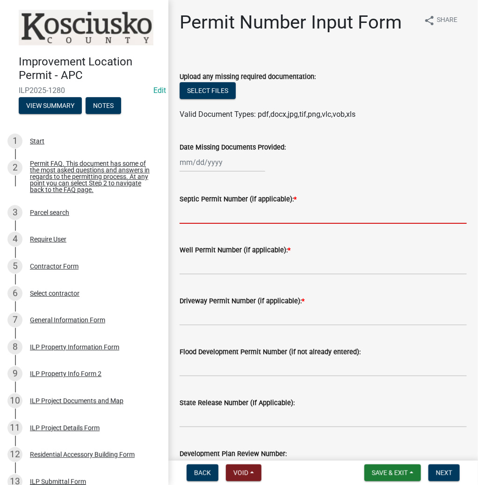
click at [216, 219] on input "Septic Permit Number (if applicable): *" at bounding box center [323, 214] width 287 height 19
type input "LETTER"
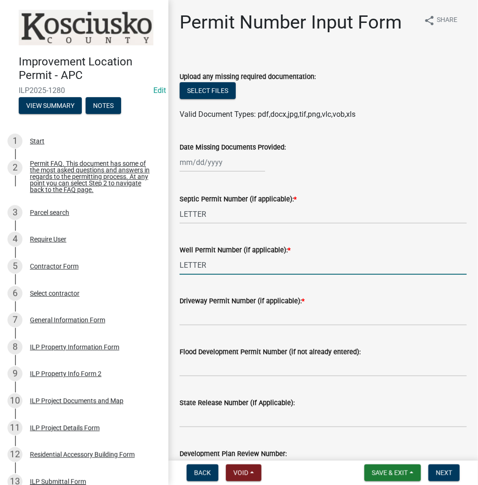
type input "LETTER"
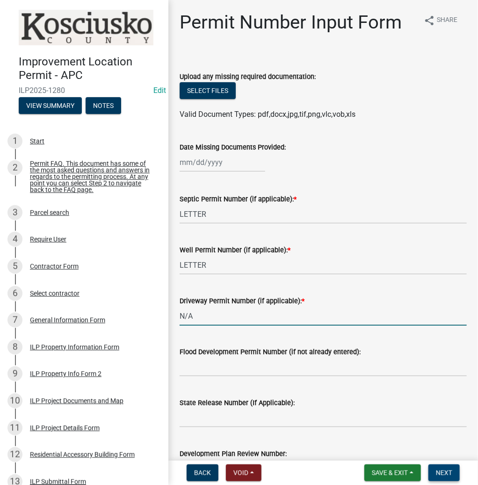
type input "N/A"
click at [434, 475] on button "Next" at bounding box center [443, 473] width 31 height 17
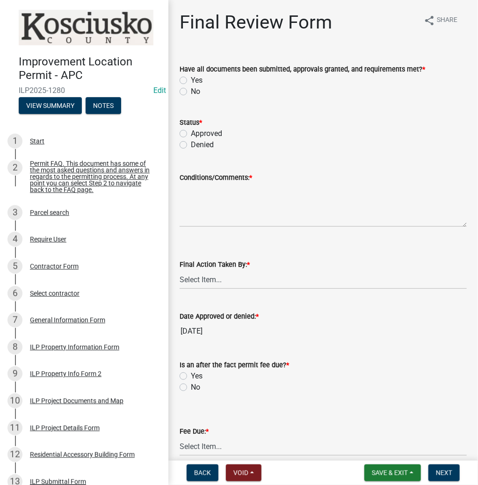
click at [179, 80] on div "Have all documents been submitted, approvals granted, and requirements met? * Y…" at bounding box center [323, 74] width 301 height 45
click at [191, 82] on label "Yes" at bounding box center [197, 80] width 12 height 11
click at [191, 81] on input "Yes" at bounding box center [194, 78] width 6 height 6
radio input "true"
click at [191, 132] on label "Approved" at bounding box center [206, 133] width 31 height 11
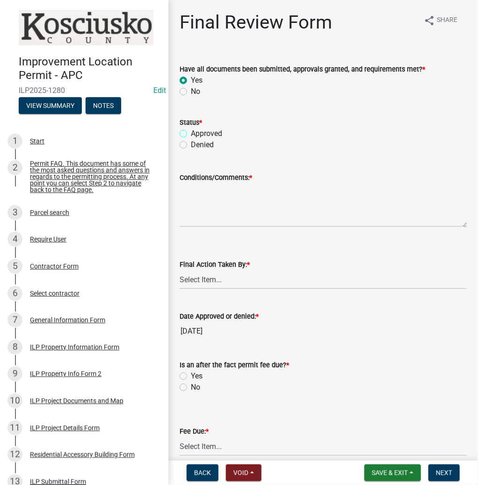
click at [191, 132] on input "Approved" at bounding box center [194, 131] width 6 height 6
radio input "true"
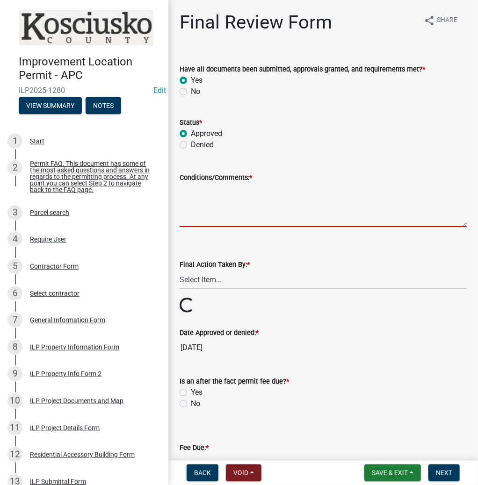
click at [241, 195] on textarea "Conditions/Comments: *" at bounding box center [323, 205] width 287 height 44
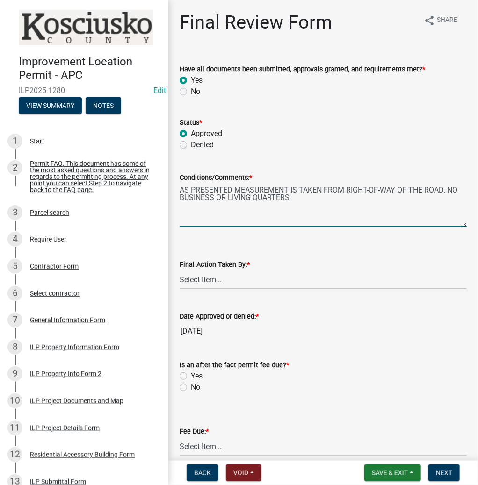
type textarea "AS PRESENTED MEASUREMENT IS TAKEN FROM RIGHT-OF-WAY OF THE ROAD. NO BUSINESS OR…"
click at [235, 282] on select "Select Item... MMS LT AT CS [PERSON_NAME]" at bounding box center [323, 279] width 287 height 19
click at [180, 270] on select "Select Item... MMS LT AT CS [PERSON_NAME]" at bounding box center [323, 279] width 287 height 19
select select "d95389f4-ab5a-4603-9826-29cf73316391"
click at [191, 387] on label "No" at bounding box center [195, 387] width 9 height 11
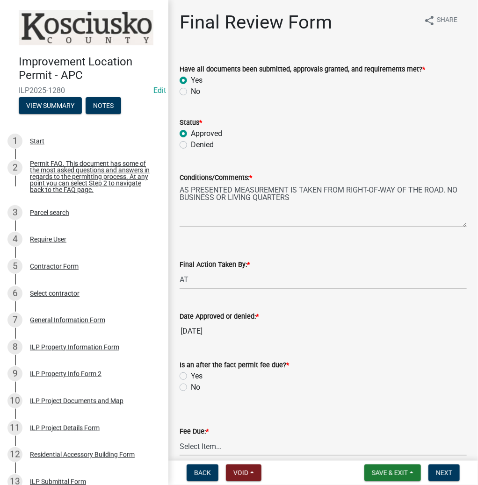
click at [191, 387] on input "No" at bounding box center [194, 385] width 6 height 6
radio input "true"
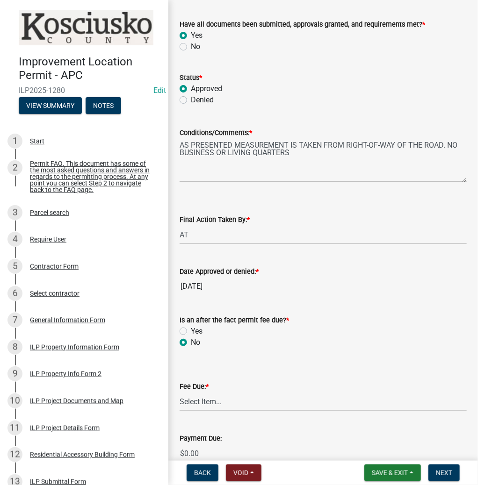
scroll to position [149, 0]
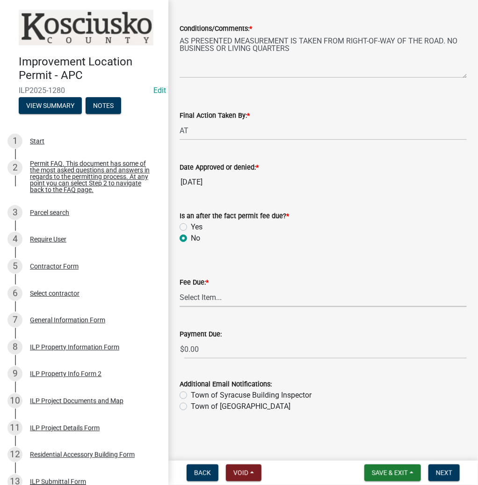
click at [224, 297] on select "Select Item... N/A $10.00 $25.00 $125.00 $250 $500 $500 + $10.00 for every 10 s…" at bounding box center [323, 297] width 287 height 19
click at [180, 307] on select "Select Item... N/A $10.00 $25.00 $125.00 $250 $500 $500 + $10.00 for every 10 s…" at bounding box center [323, 297] width 287 height 19
select select "6f482d1d-eb35-47e6-92b0-143404755581"
click at [449, 470] on span "Next" at bounding box center [444, 472] width 16 height 7
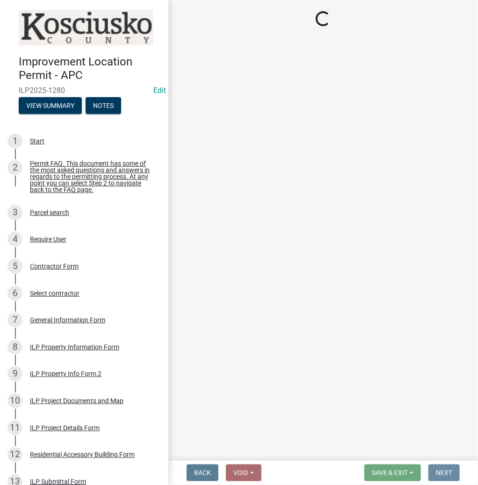
scroll to position [0, 0]
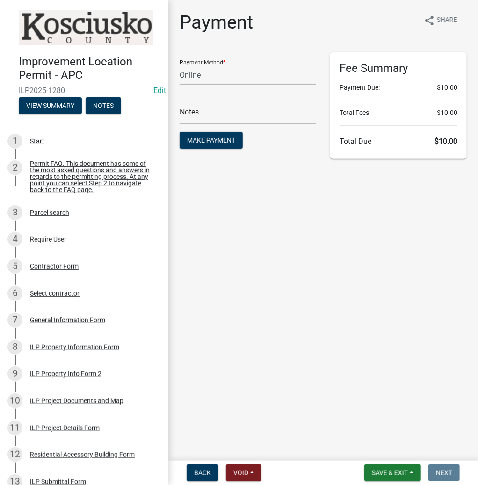
click at [231, 80] on select "Credit Card POS Check Cash Online" at bounding box center [248, 74] width 137 height 19
select select "0: 2"
click at [180, 65] on select "Credit Card POS Check Cash Online" at bounding box center [248, 74] width 137 height 19
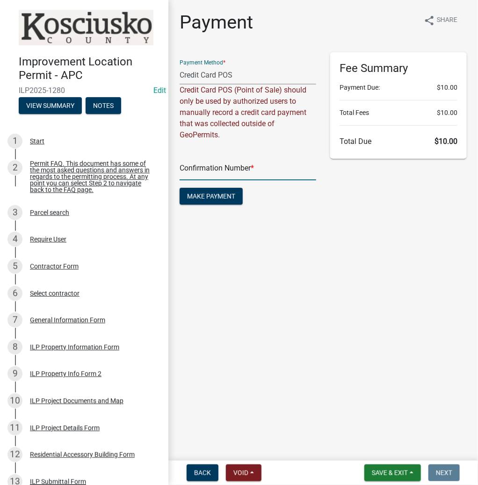
click at [209, 176] on input "text" at bounding box center [248, 170] width 137 height 19
type input "15104430"
click at [212, 194] on span "Make Payment" at bounding box center [211, 196] width 48 height 7
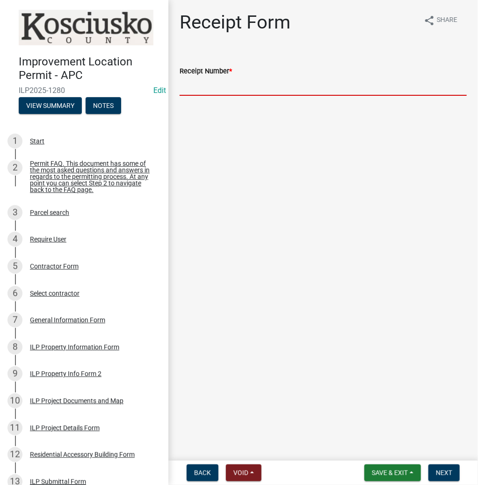
click at [219, 80] on input "Receipt Number *" at bounding box center [323, 86] width 287 height 19
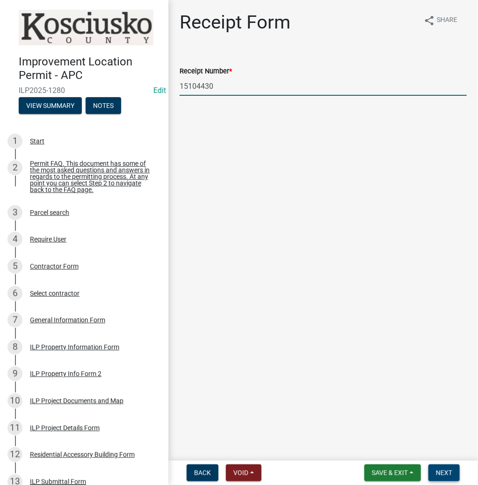
type input "15104430"
click at [438, 469] on span "Next" at bounding box center [444, 472] width 16 height 7
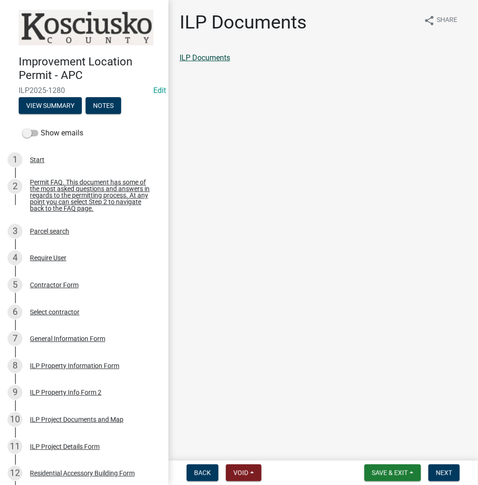
click at [207, 57] on link "ILP Documents" at bounding box center [205, 57] width 50 height 9
click at [447, 475] on span "Next" at bounding box center [444, 472] width 16 height 7
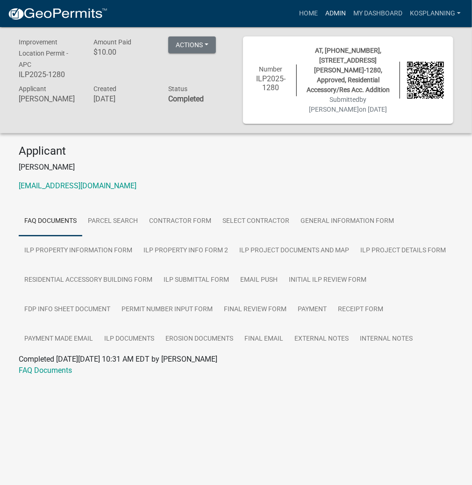
click at [329, 12] on link "Admin" at bounding box center [336, 14] width 28 height 18
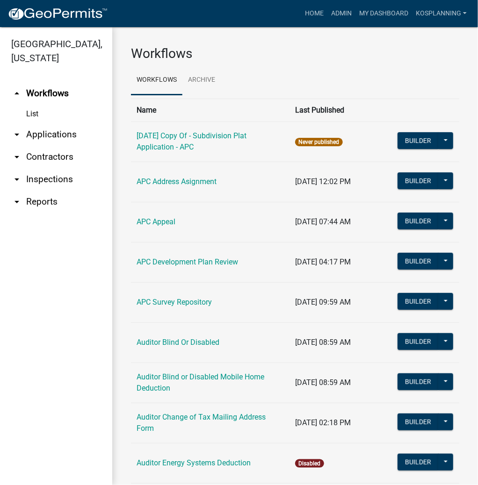
click at [52, 133] on link "arrow_drop_down Applications" at bounding box center [56, 134] width 112 height 22
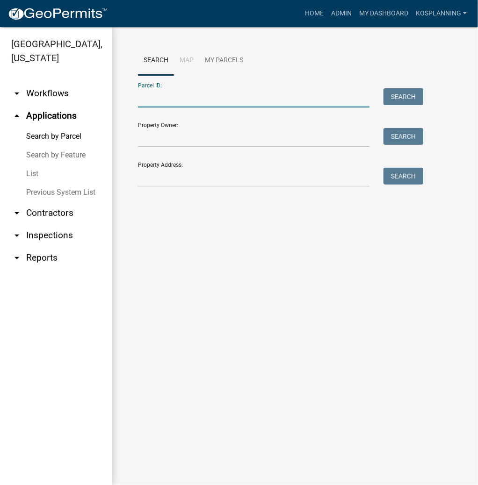
click at [218, 96] on input "Parcel ID:" at bounding box center [253, 97] width 231 height 19
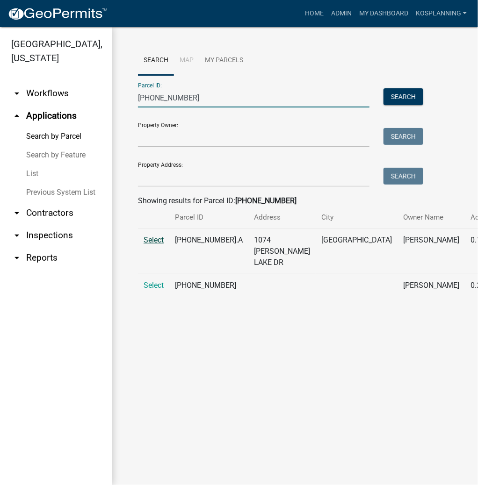
click at [153, 245] on span "Select" at bounding box center [154, 240] width 20 height 9
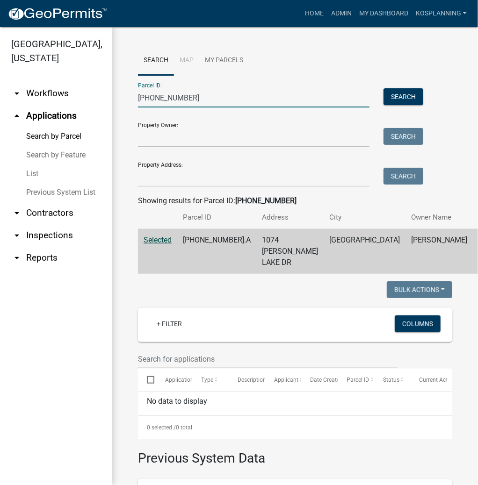
click at [211, 98] on input "[PHONE_NUMBER]" at bounding box center [253, 97] width 231 height 19
type input "[PHONE_NUMBER]"
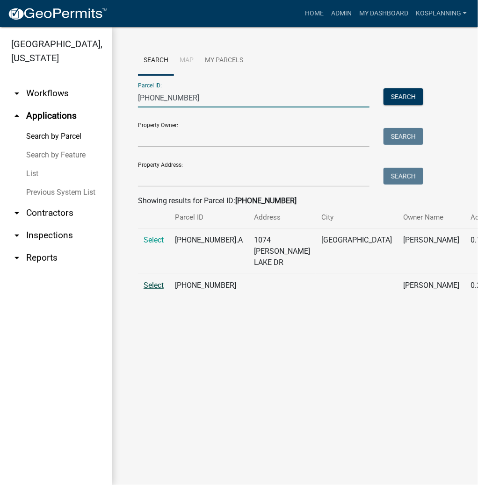
click at [154, 290] on span "Select" at bounding box center [154, 285] width 20 height 9
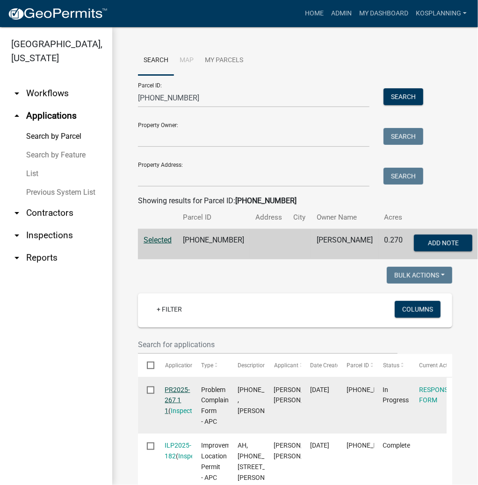
click at [174, 394] on link "PR2025-267 1 1" at bounding box center [177, 400] width 25 height 29
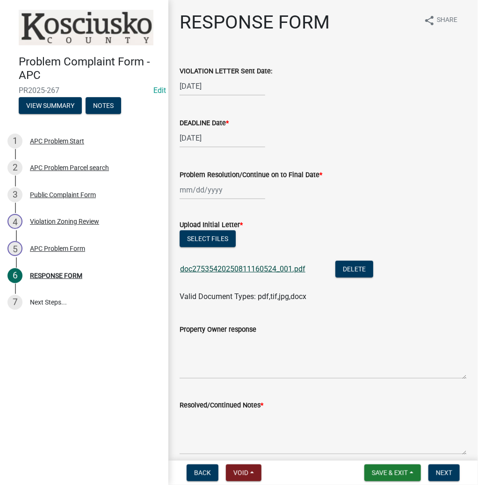
click at [231, 266] on link "doc27535420250811160524_001.pdf" at bounding box center [242, 269] width 125 height 9
click at [372, 472] on span "Save & Exit" at bounding box center [390, 472] width 36 height 7
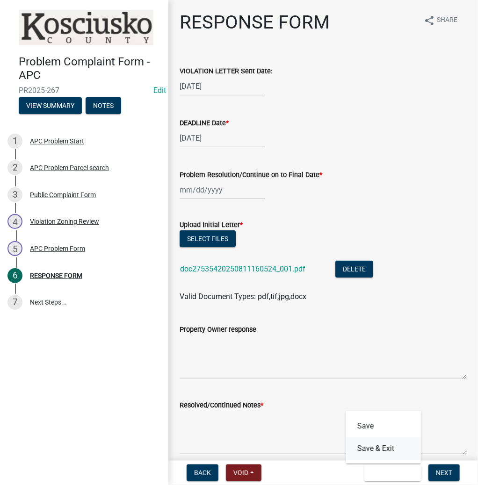
click at [381, 450] on button "Save & Exit" at bounding box center [383, 449] width 75 height 22
